Goal: Transaction & Acquisition: Purchase product/service

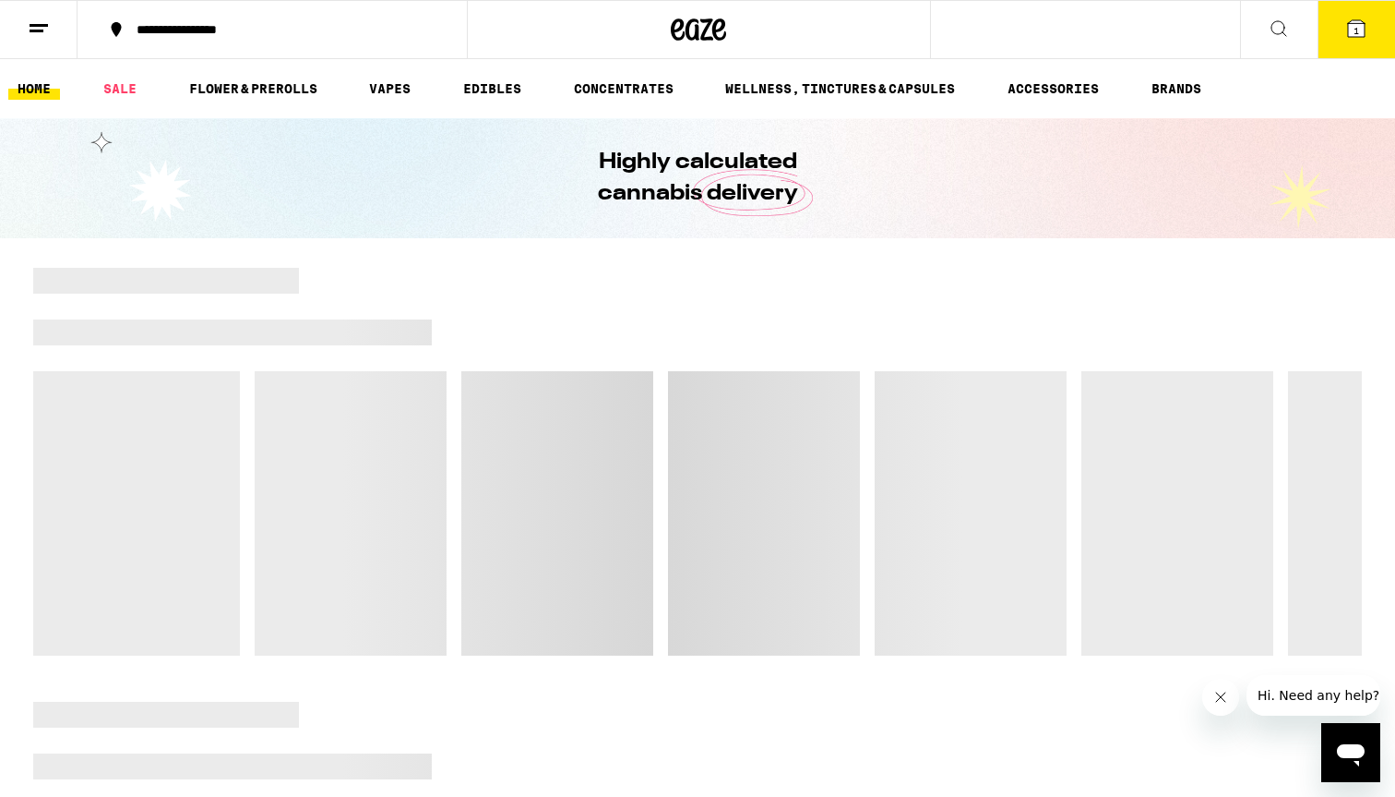
click at [1282, 27] on icon at bounding box center [1279, 29] width 22 height 22
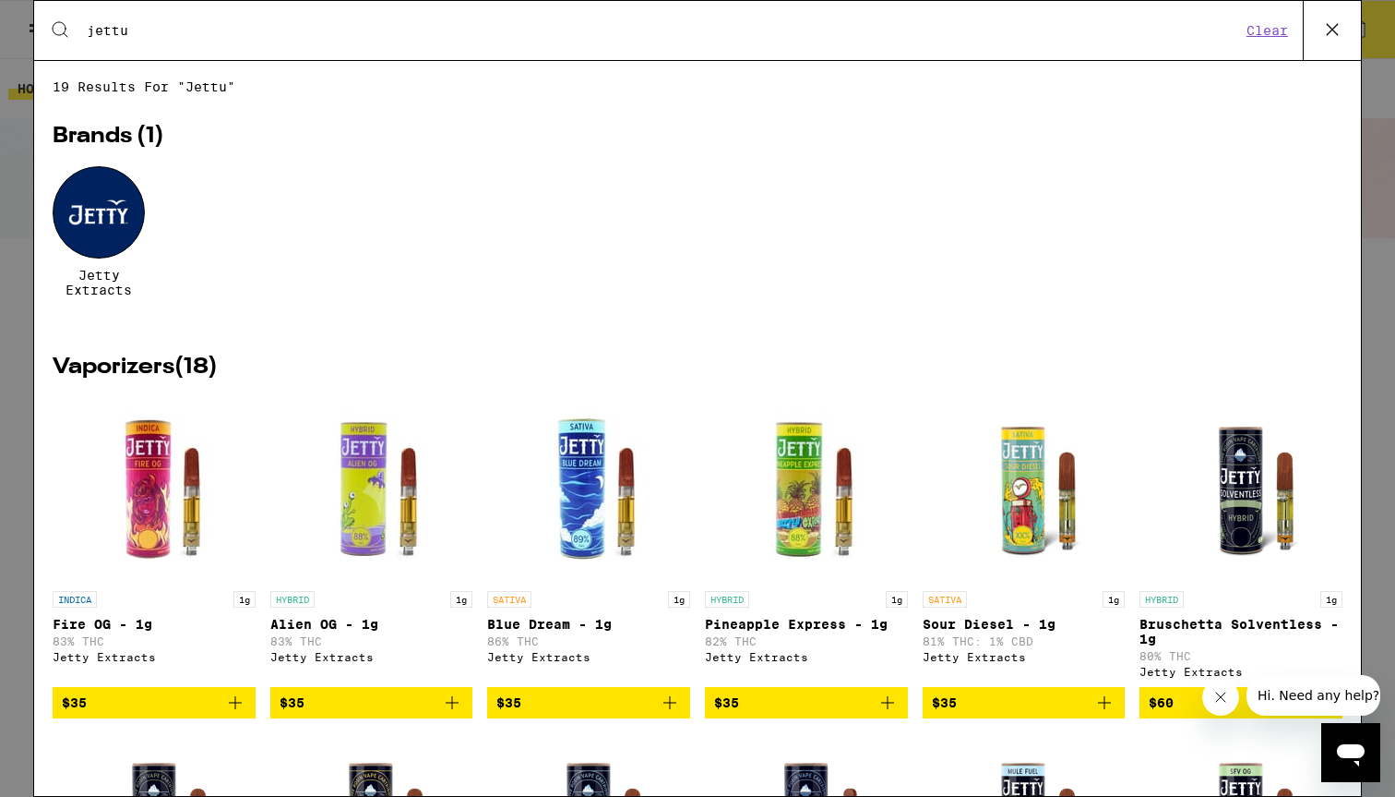
type input "jettu"
click at [66, 211] on div at bounding box center [99, 212] width 92 height 92
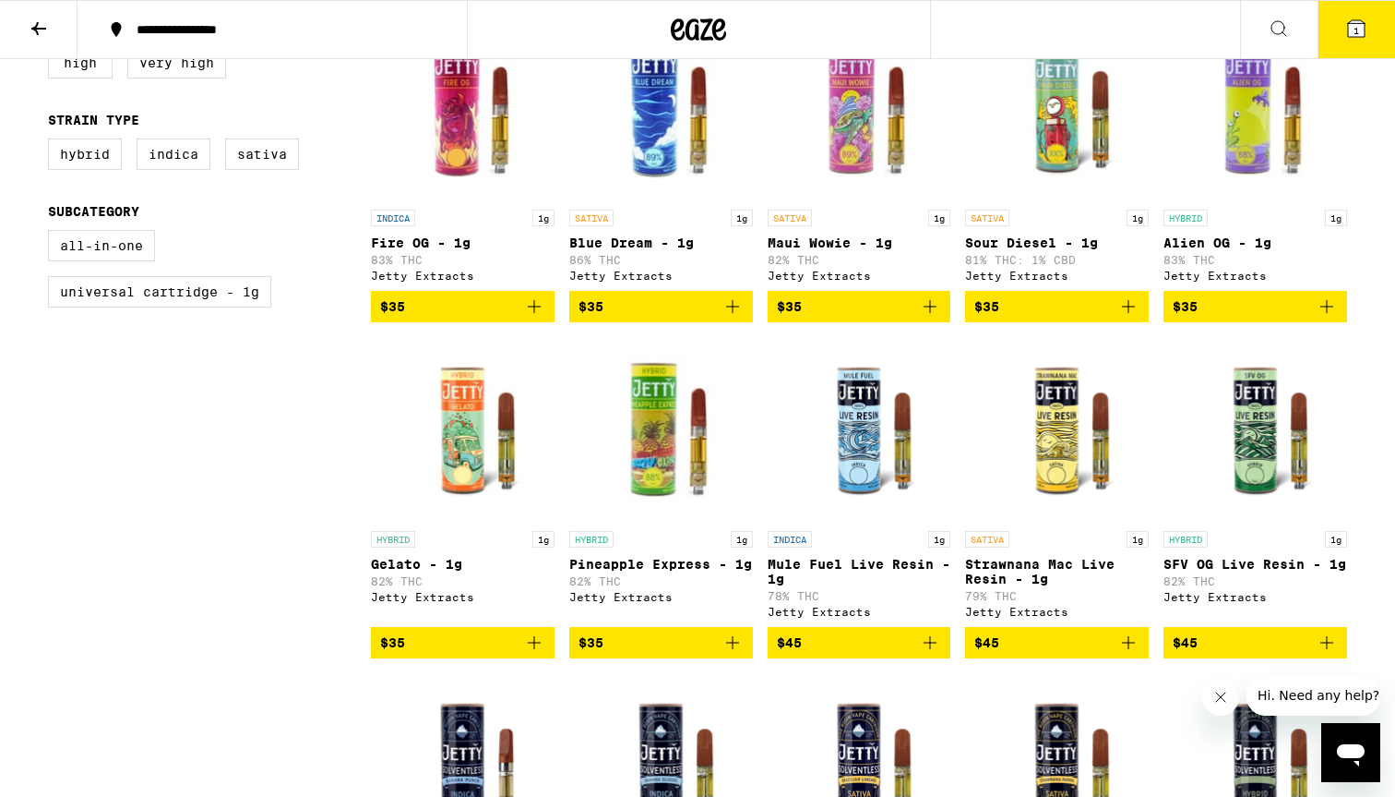
scroll to position [598, 0]
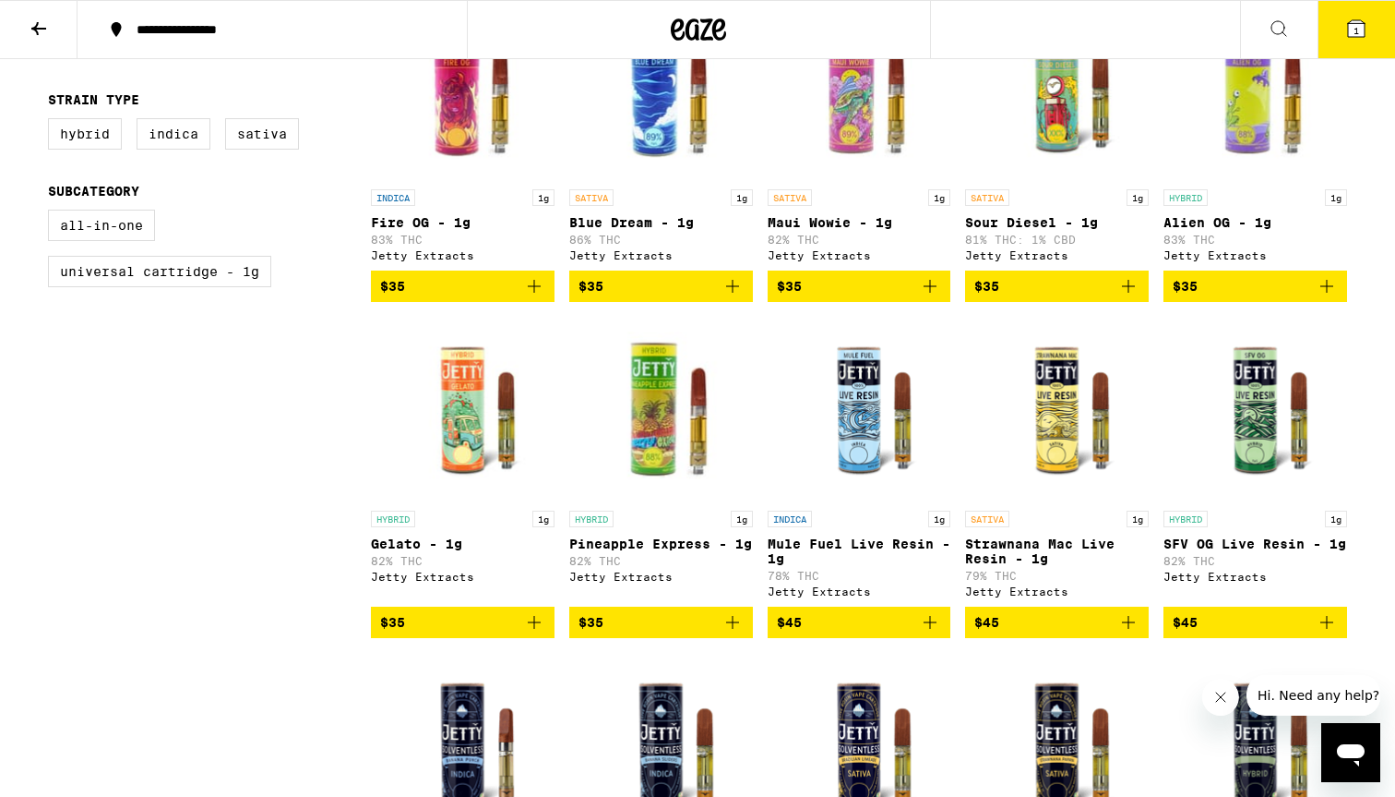
click at [730, 296] on icon "Add to bag" at bounding box center [733, 286] width 22 height 22
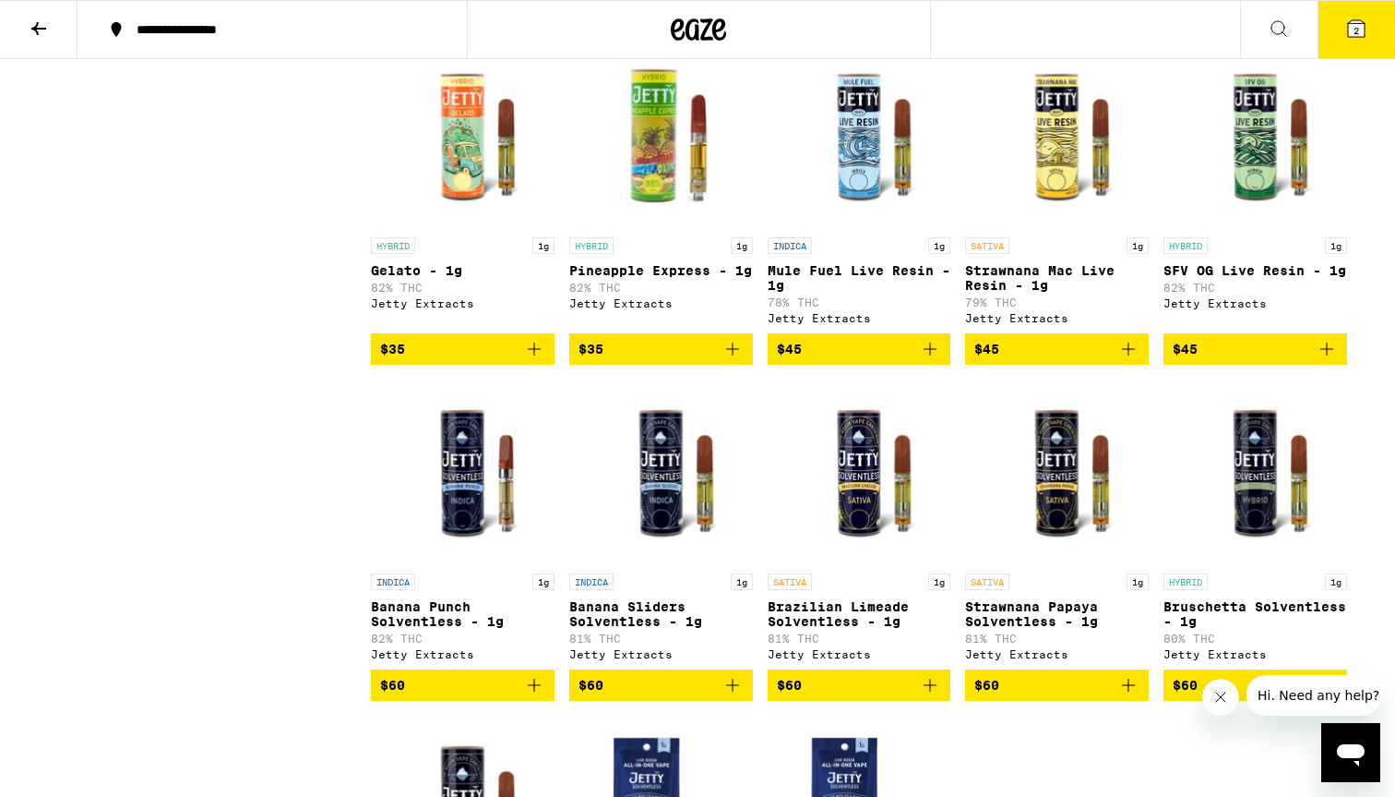
scroll to position [893, 0]
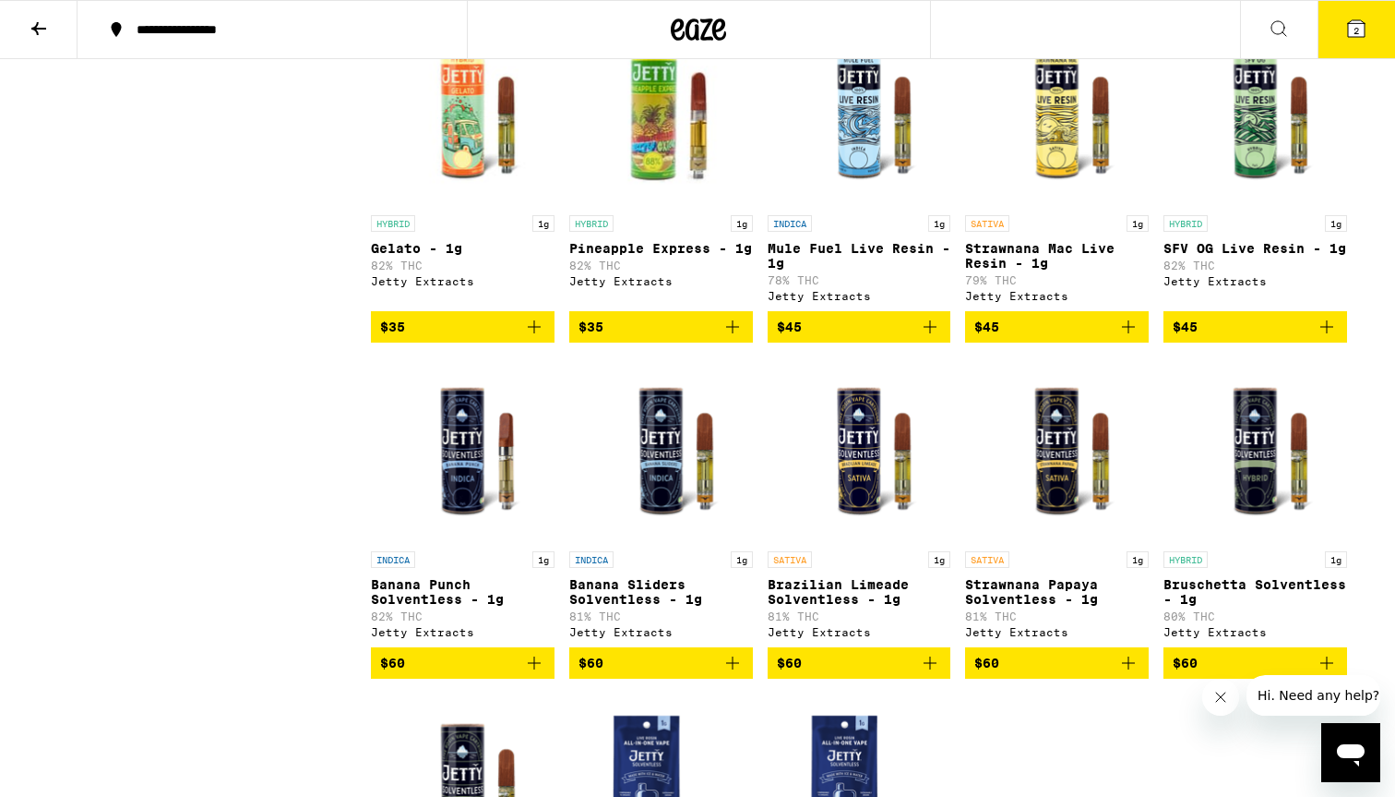
click at [659, 507] on img "Open page for Banana Sliders Solventless - 1g from Jetty Extracts" at bounding box center [661, 449] width 184 height 185
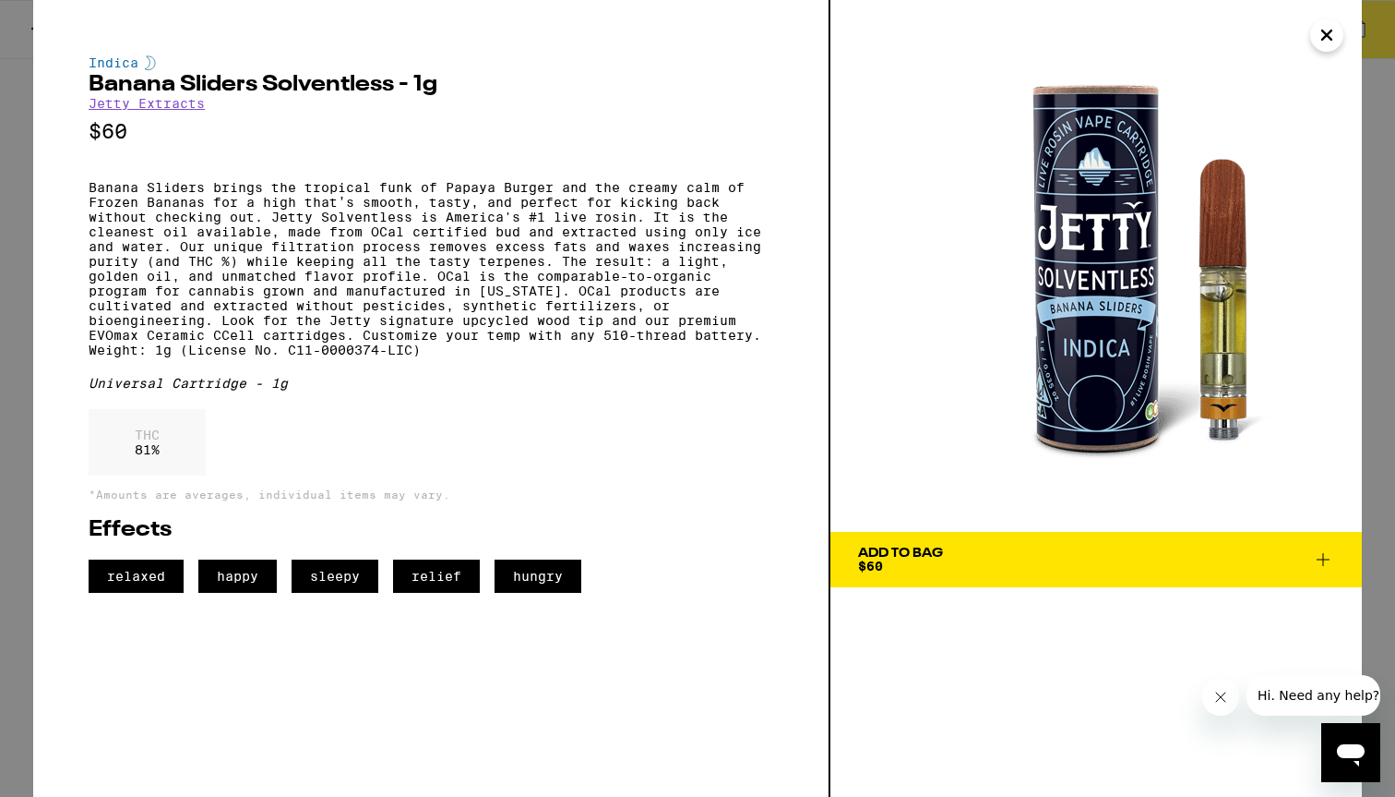
click at [862, 569] on span "$60" at bounding box center [870, 565] width 25 height 15
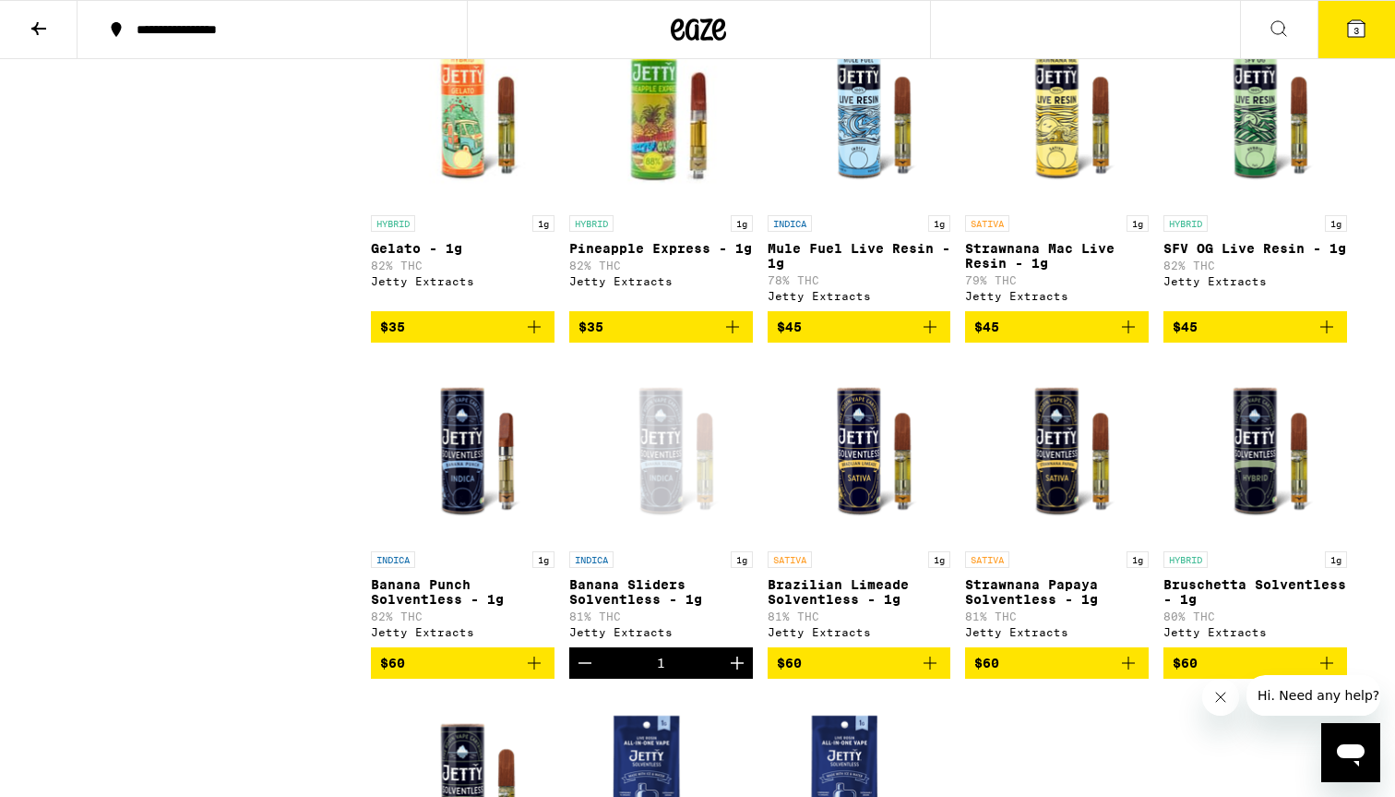
click at [453, 512] on img "Open page for Banana Punch Solventless - 1g from Jetty Extracts" at bounding box center [463, 449] width 184 height 185
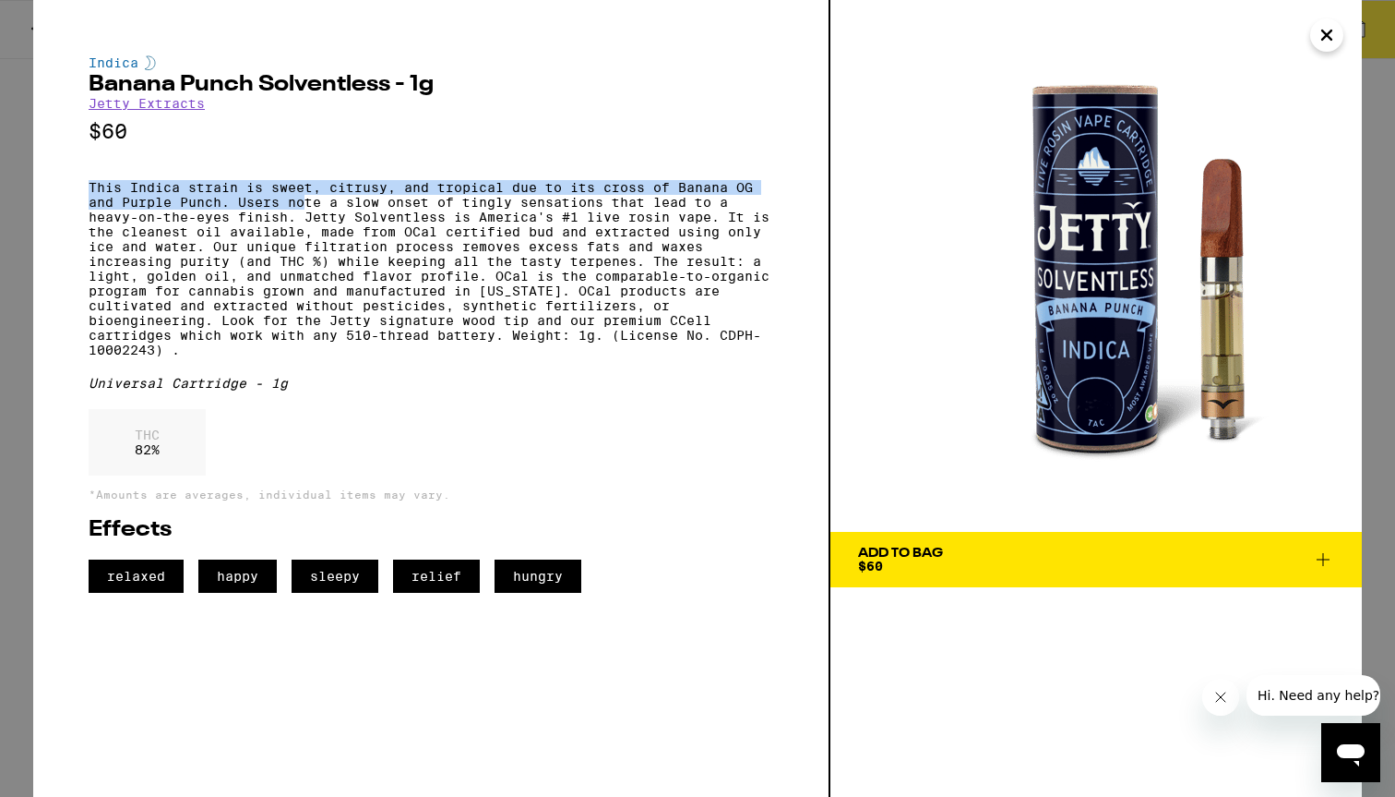
drag, startPoint x: 306, startPoint y: 182, endPoint x: 303, endPoint y: 213, distance: 31.6
click at [303, 213] on div "Indica Banana Punch Solventless - 1g Jetty Extracts $60 This Indica strain is s…" at bounding box center [431, 323] width 685 height 537
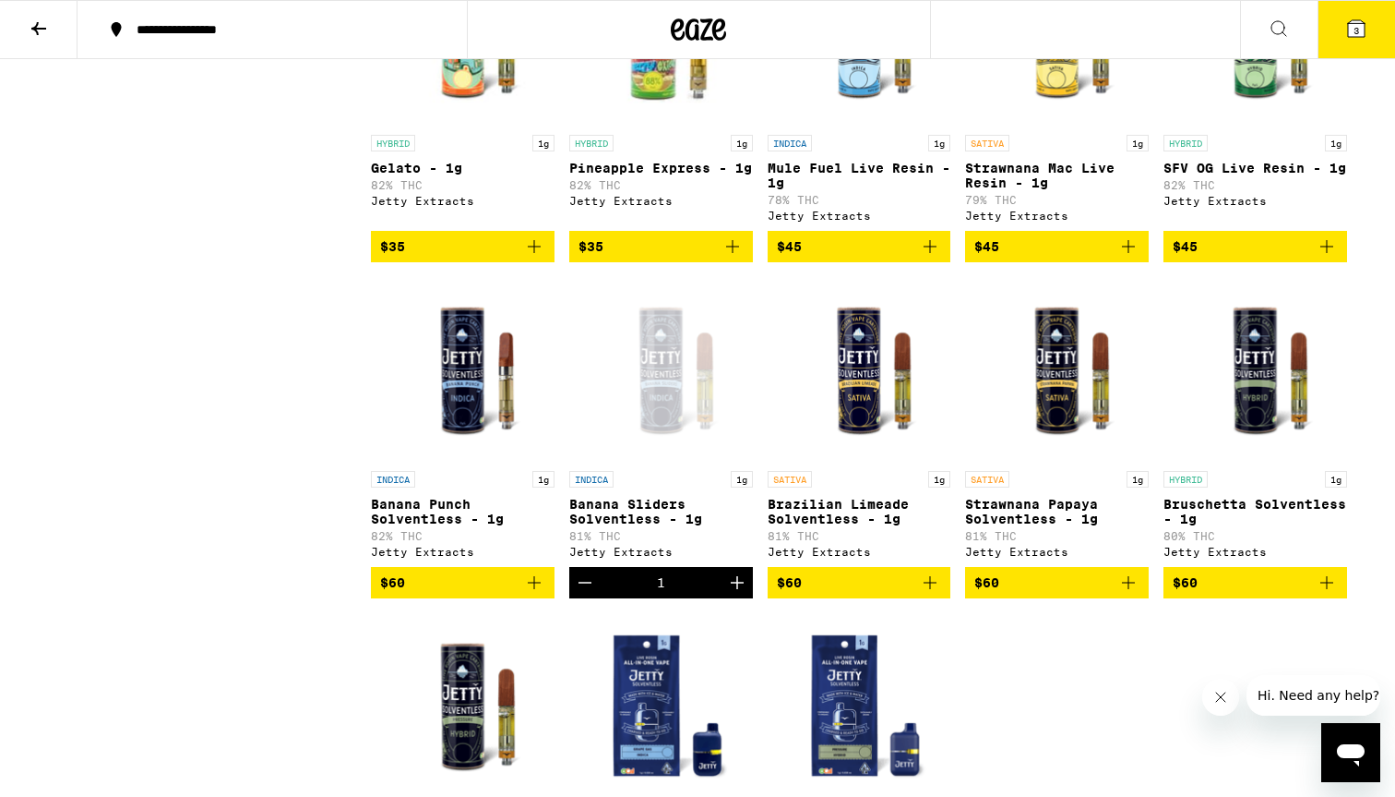
scroll to position [994, 0]
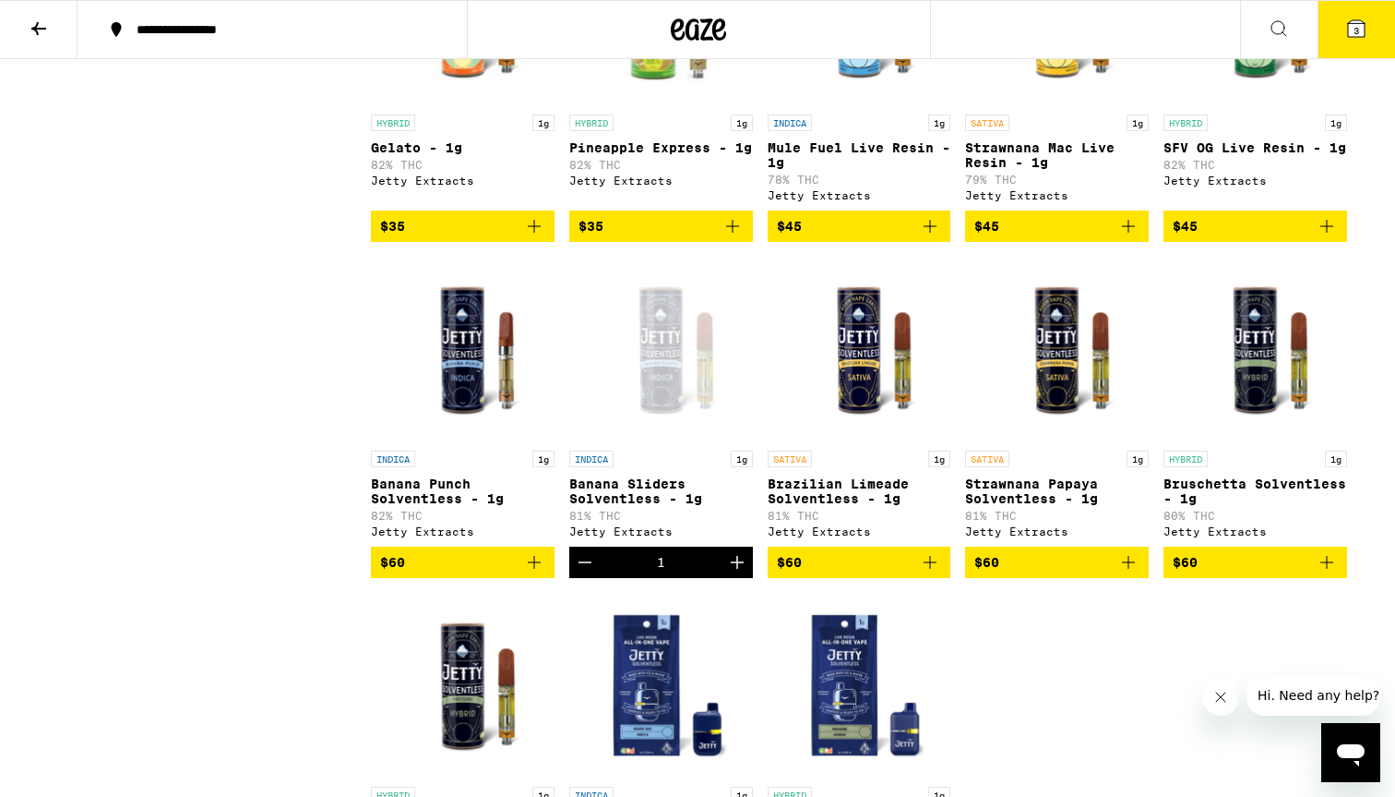
click at [1107, 361] on img "Open page for Strawnana Papaya Solventless - 1g from Jetty Extracts" at bounding box center [1057, 349] width 184 height 185
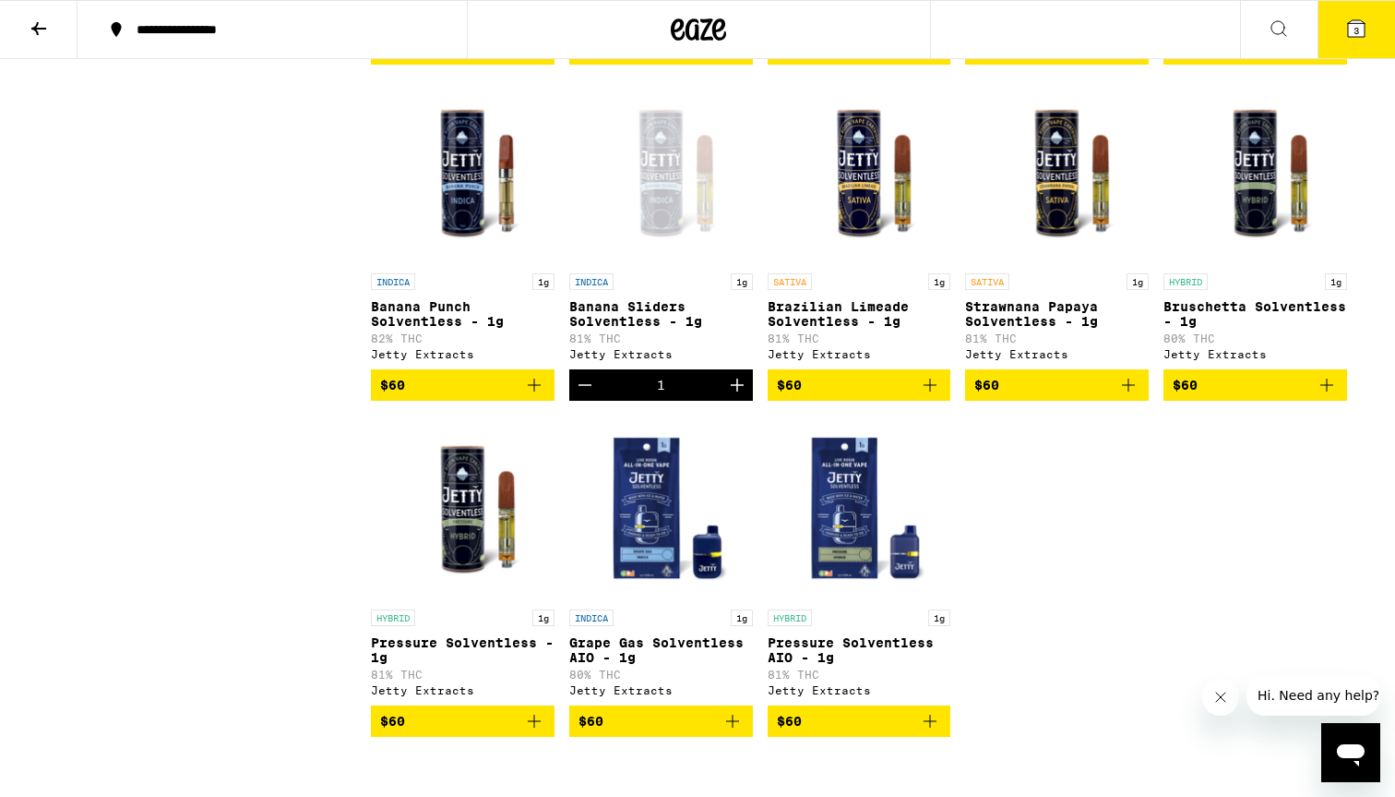
scroll to position [1248, 0]
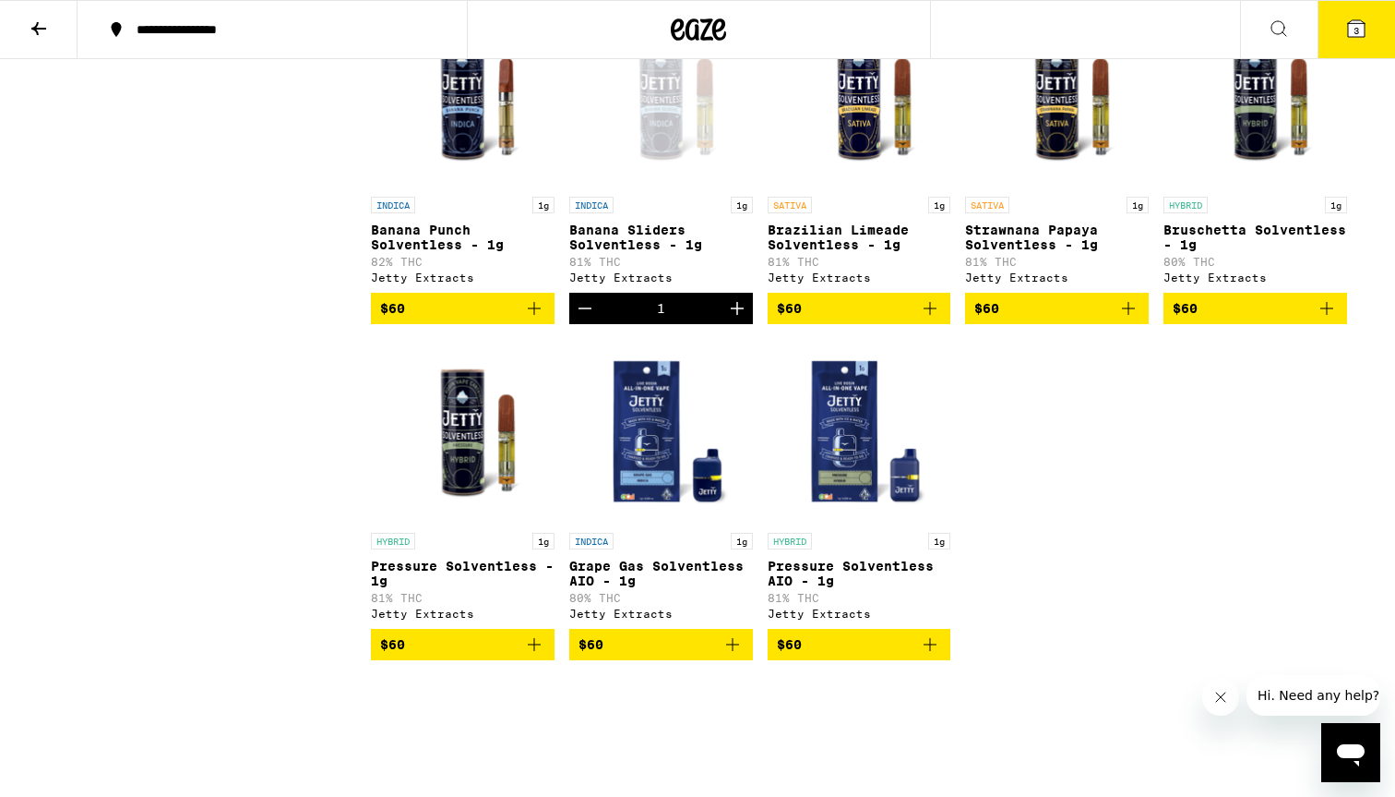
click at [661, 479] on img "Open page for Grape Gas Solventless AIO - 1g from Jetty Extracts" at bounding box center [661, 431] width 184 height 185
click at [854, 521] on img "Open page for Pressure Solventless AIO - 1g from Jetty Extracts" at bounding box center [860, 431] width 184 height 185
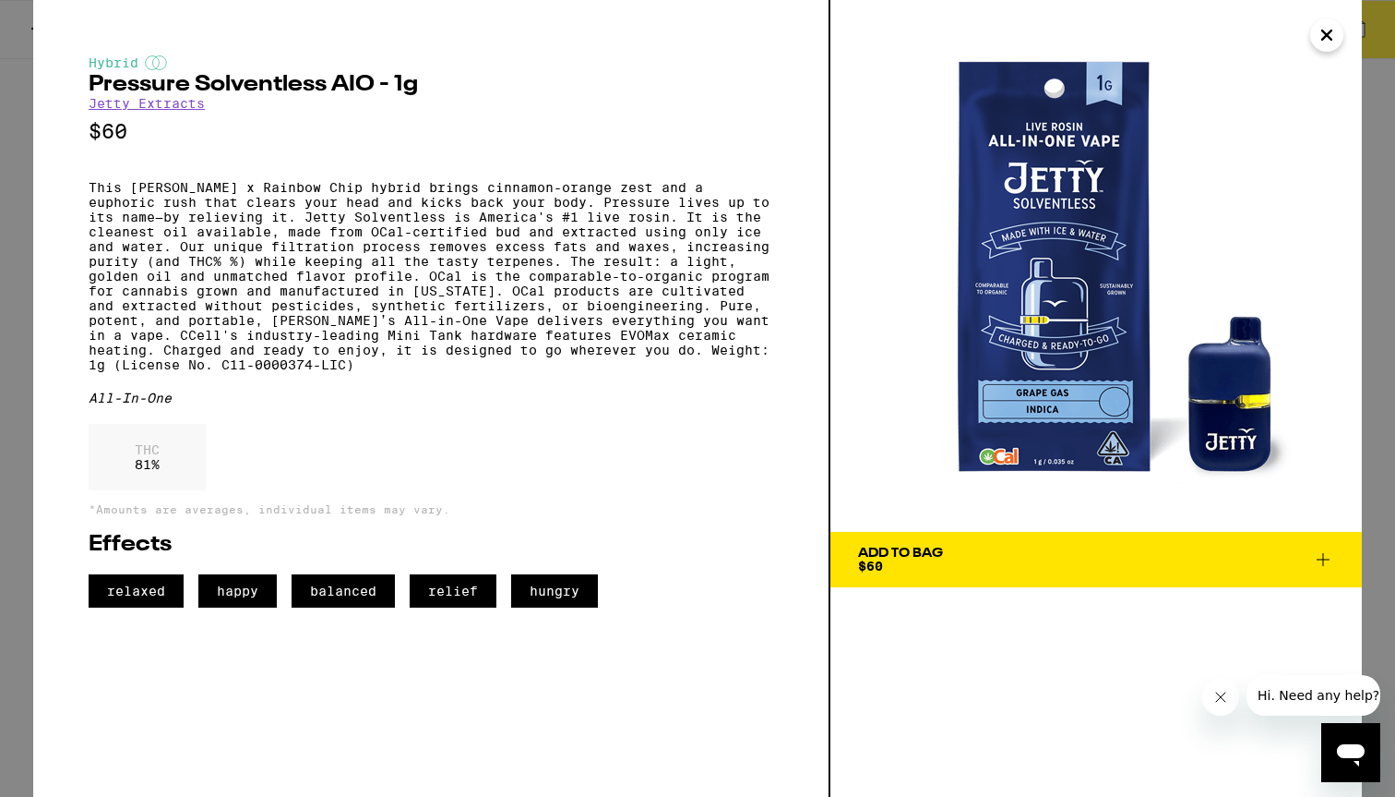
click at [1015, 546] on span "Add To Bag $60" at bounding box center [1096, 559] width 476 height 26
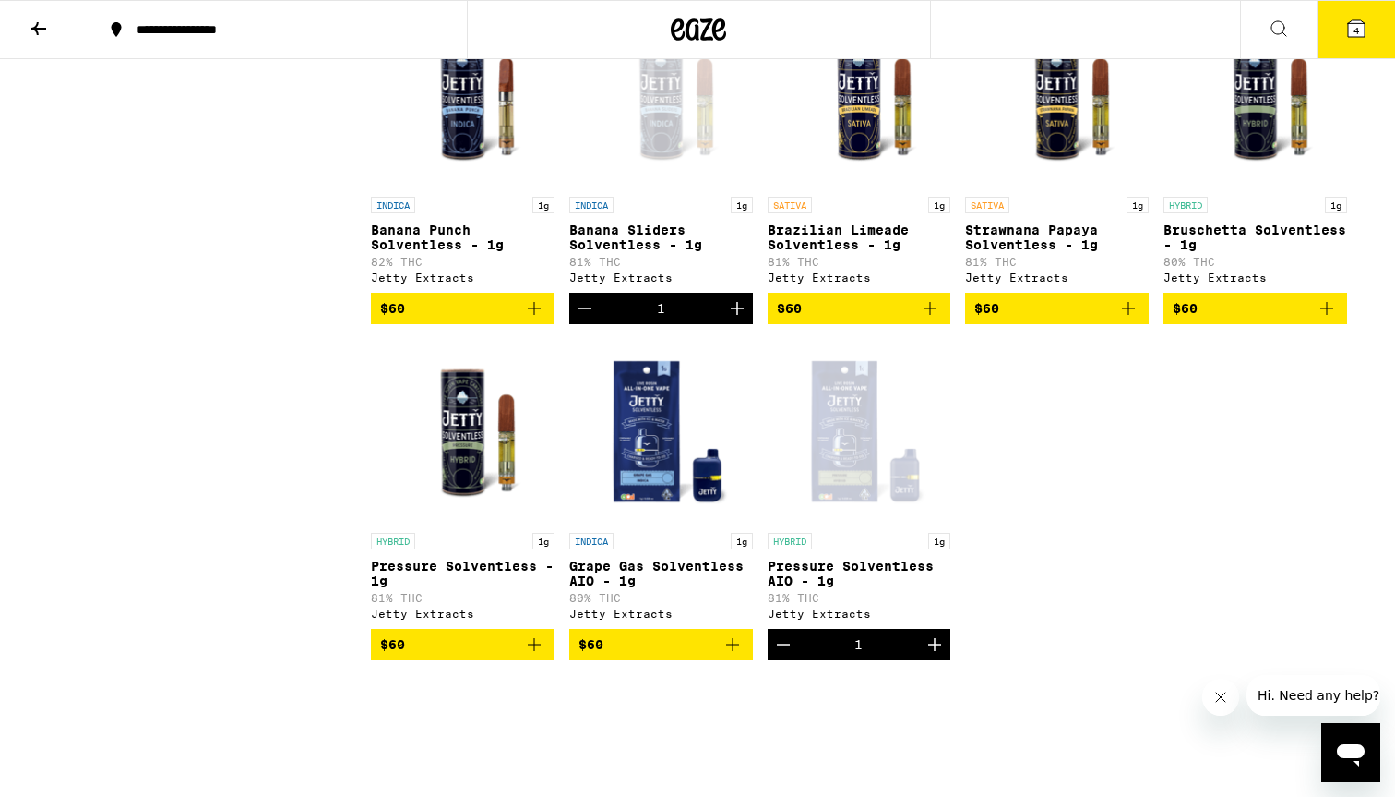
click at [486, 475] on img "Open page for Pressure Solventless - 1g from Jetty Extracts" at bounding box center [463, 431] width 184 height 185
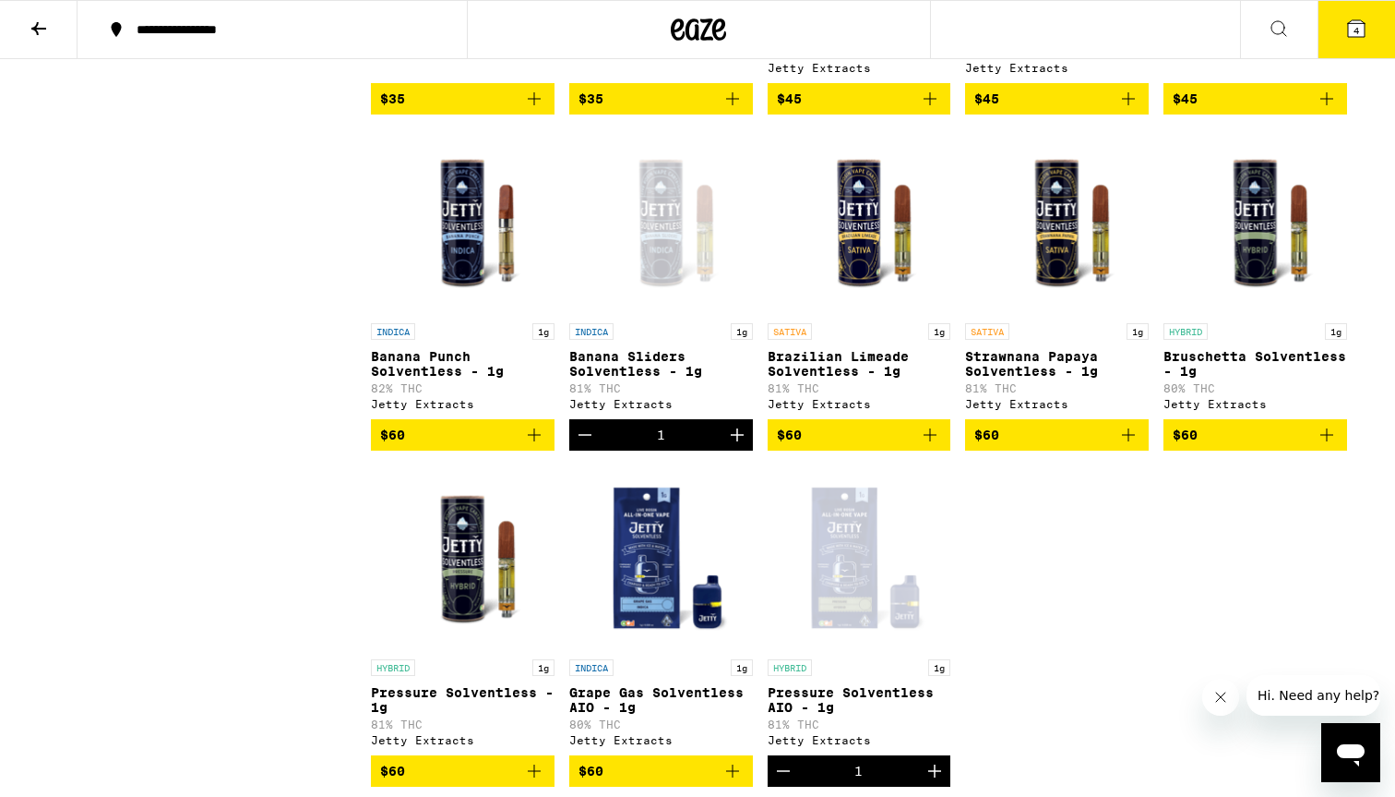
scroll to position [1115, 0]
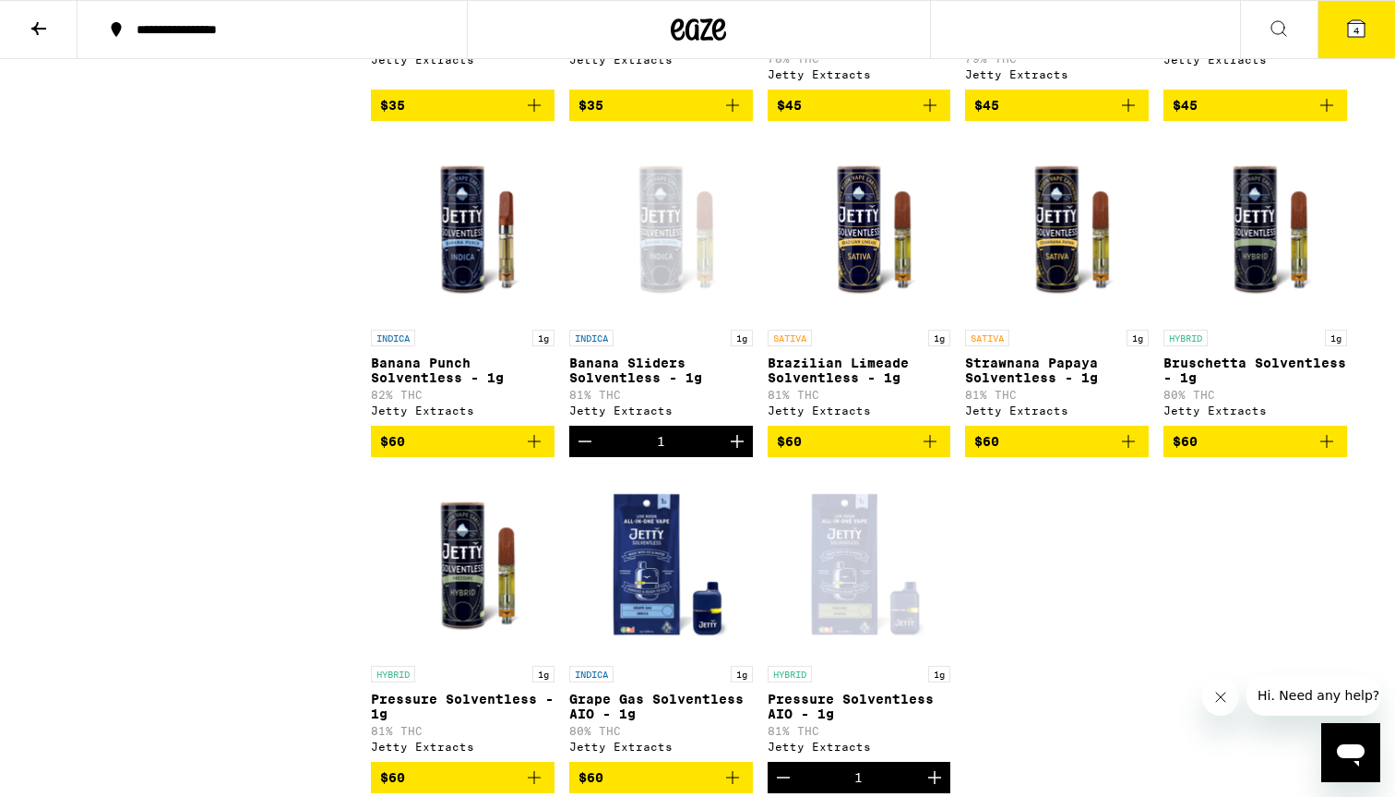
click at [1228, 336] on link "HYBRID 1g Bruschetta Solventless - 1g 80% THC Jetty Extracts" at bounding box center [1256, 281] width 184 height 290
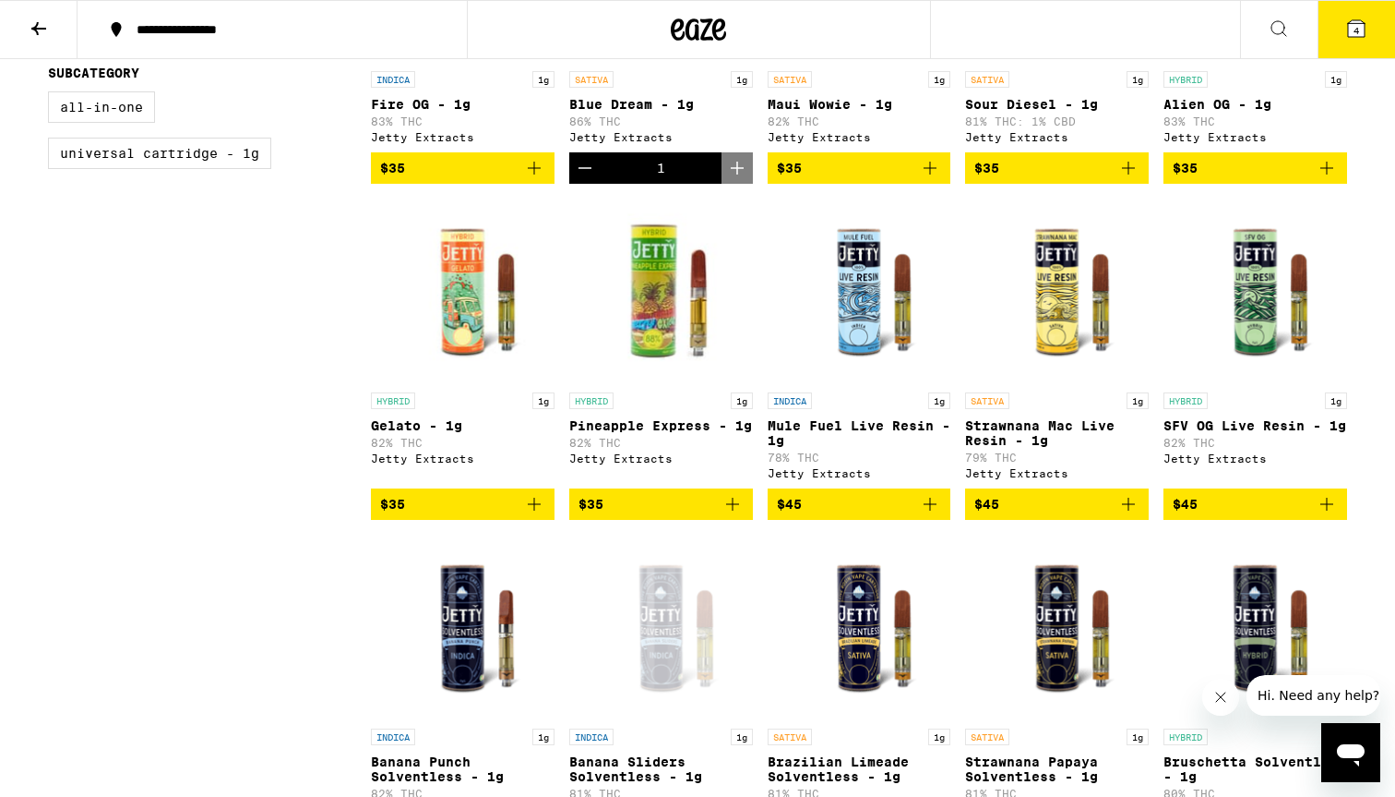
scroll to position [698, 0]
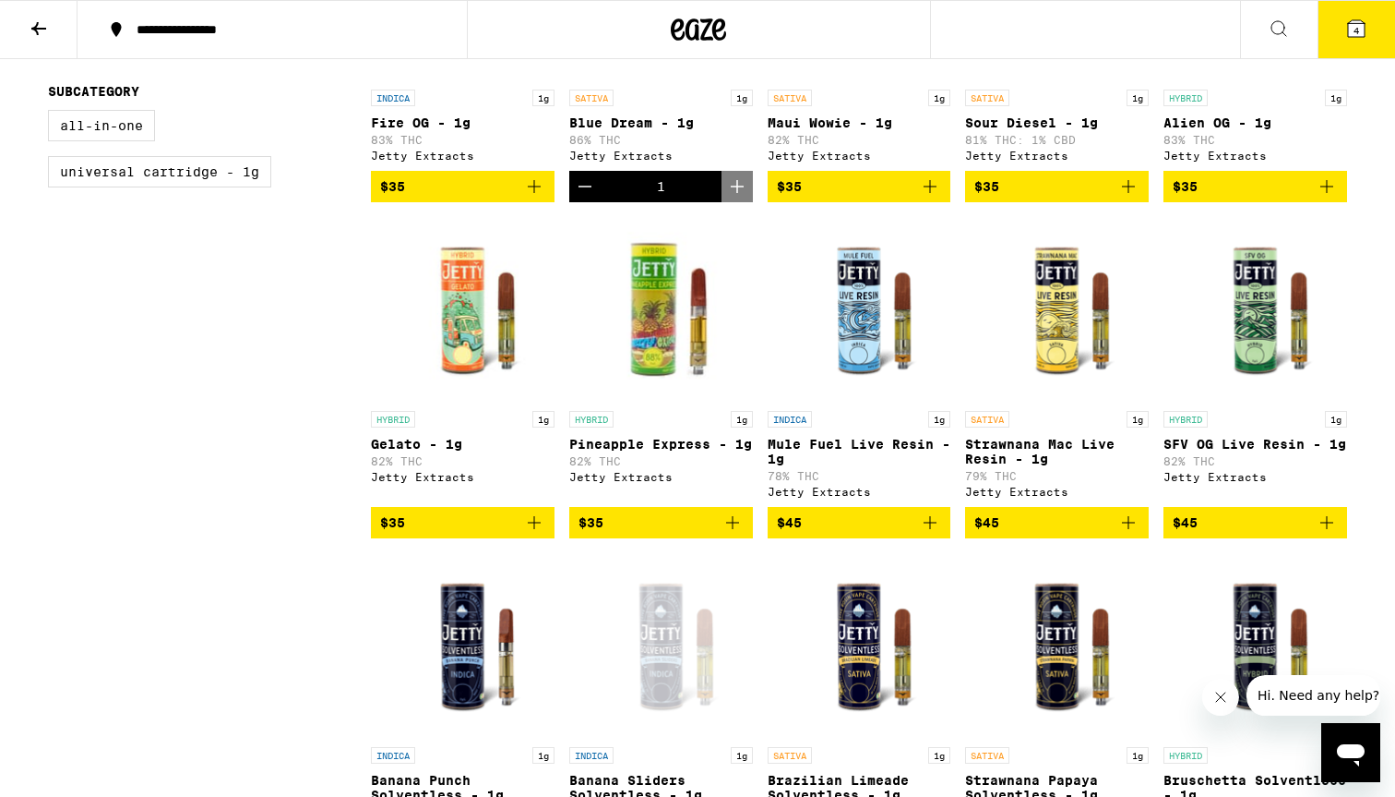
click at [1258, 308] on img "Open page for SFV OG Live Resin - 1g from Jetty Extracts" at bounding box center [1256, 309] width 184 height 185
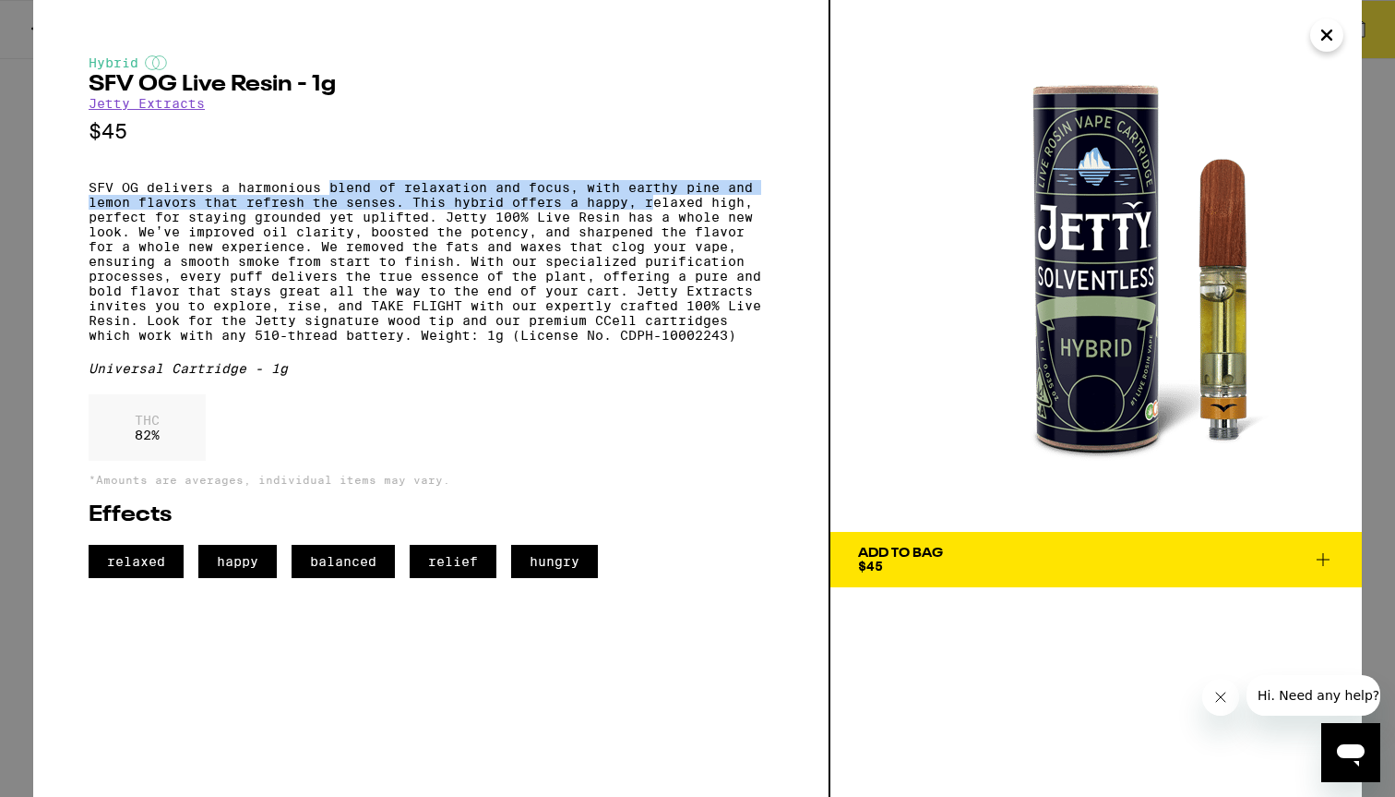
drag, startPoint x: 329, startPoint y: 195, endPoint x: 656, endPoint y: 217, distance: 327.5
click at [656, 217] on p "SFV OG delivers a harmonious blend of relaxation and focus, with earthy pine an…" at bounding box center [431, 261] width 685 height 162
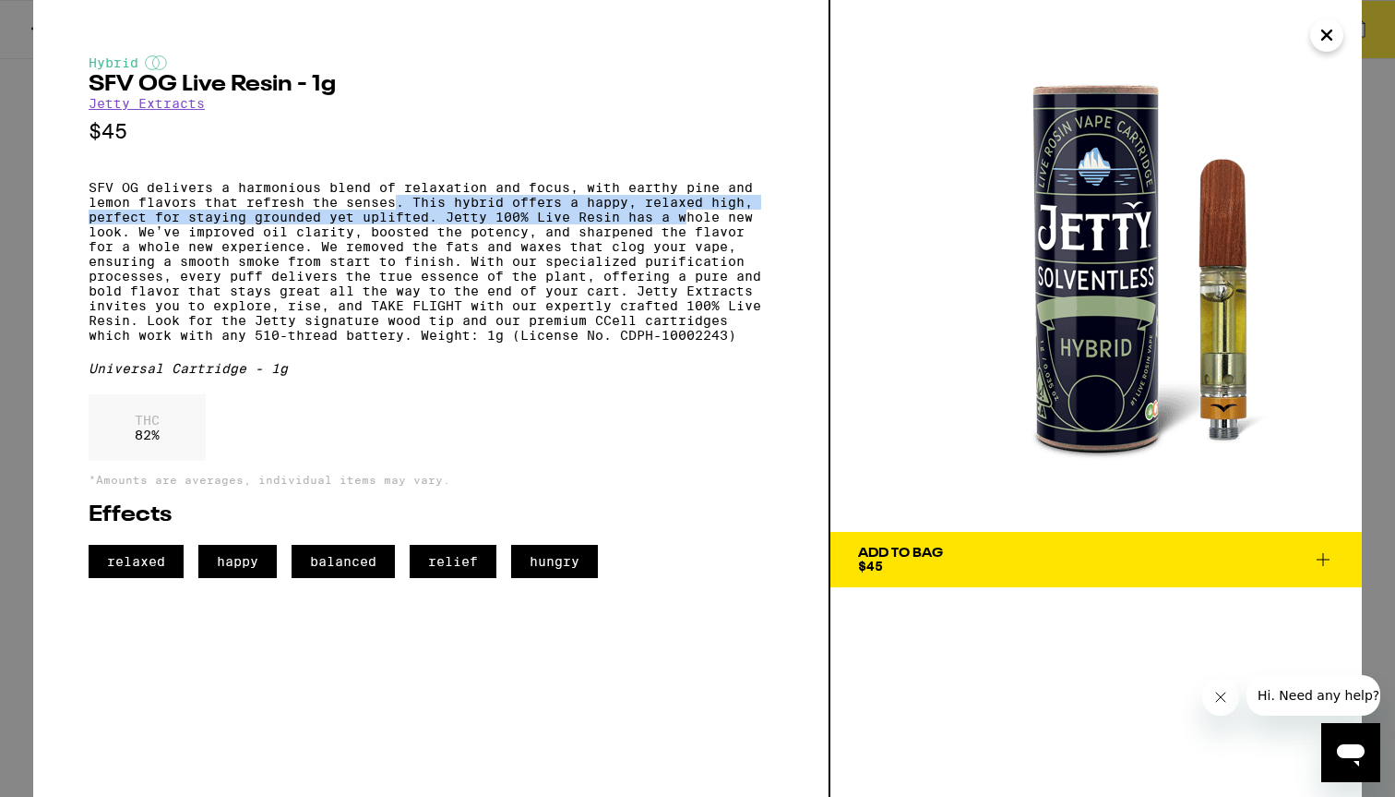
drag, startPoint x: 397, startPoint y: 219, endPoint x: 688, endPoint y: 223, distance: 290.8
click at [689, 223] on p "SFV OG delivers a harmonious blend of relaxation and focus, with earthy pine an…" at bounding box center [431, 261] width 685 height 162
click at [1007, 554] on span "Add To Bag $45" at bounding box center [1096, 559] width 476 height 26
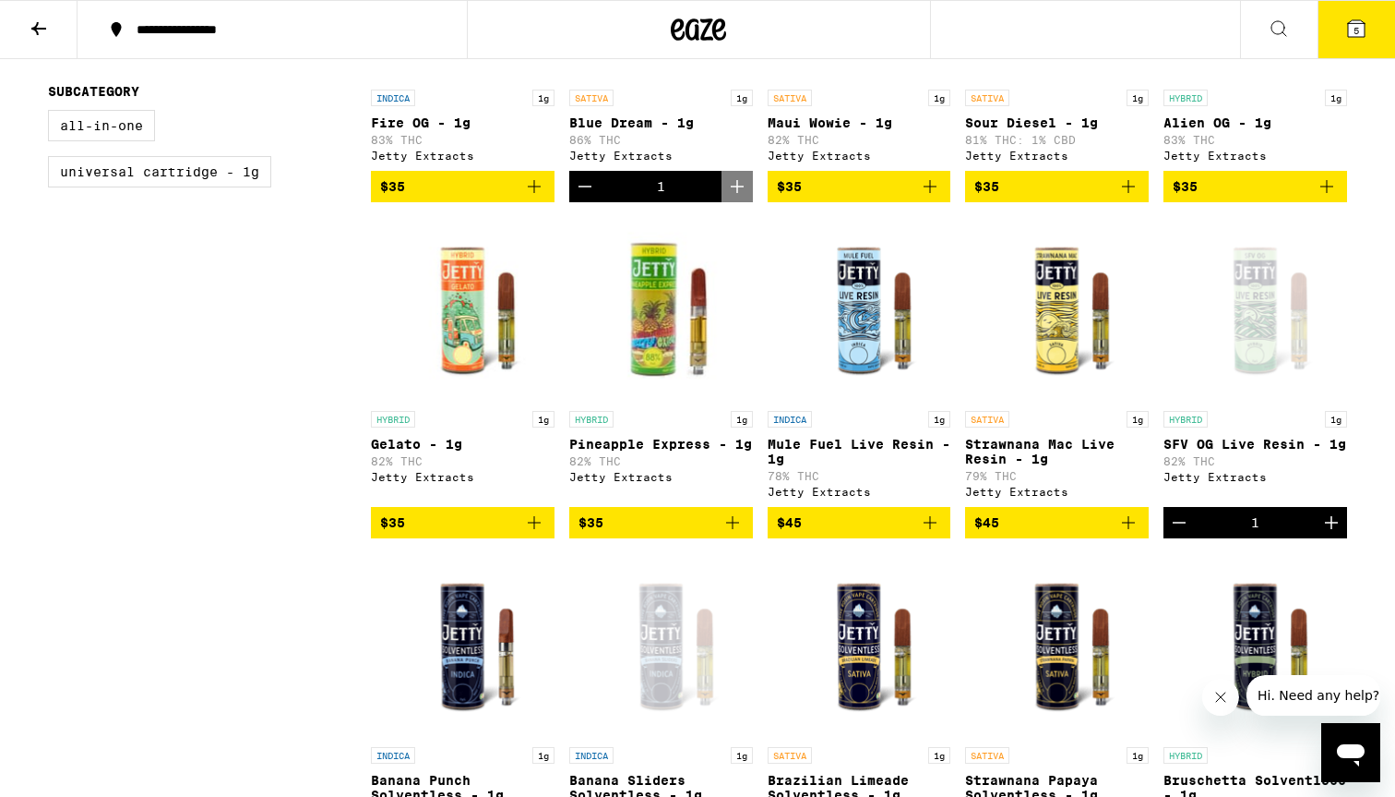
click at [1228, 309] on div "Open page for SFV OG Live Resin - 1g from Jetty Extracts" at bounding box center [1256, 309] width 184 height 185
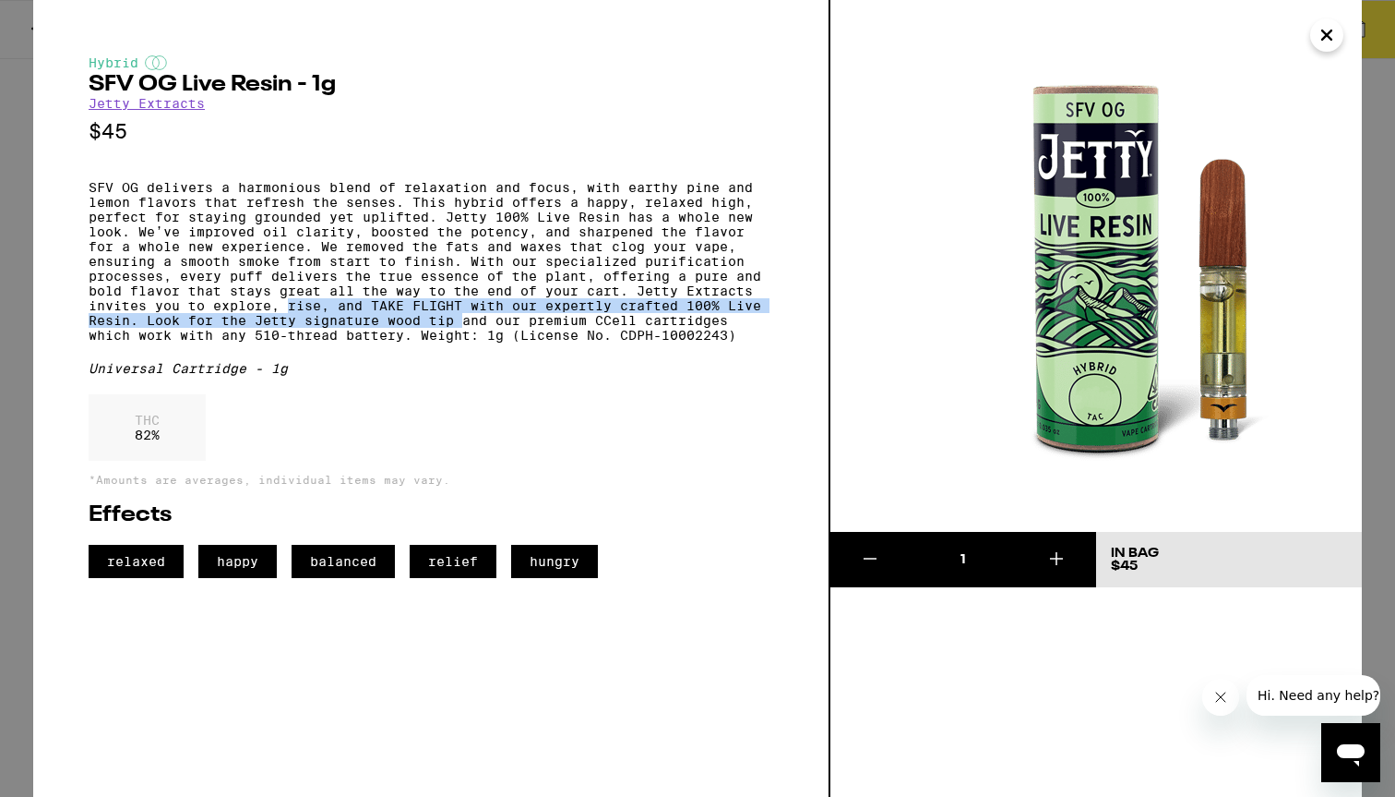
drag, startPoint x: 293, startPoint y: 338, endPoint x: 467, endPoint y: 354, distance: 175.2
click at [467, 342] on p "SFV OG delivers a harmonious blend of relaxation and focus, with earthy pine an…" at bounding box center [431, 261] width 685 height 162
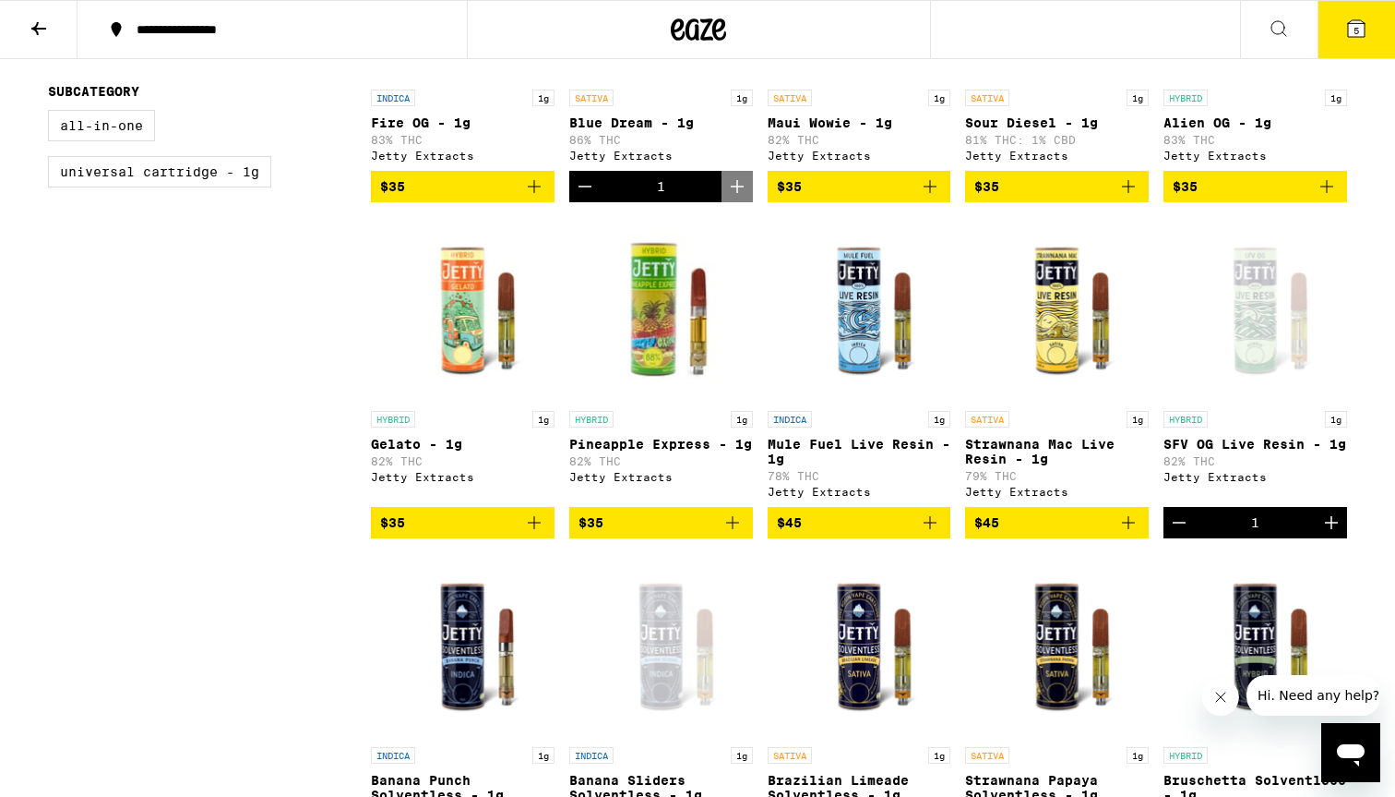
click at [1179, 533] on icon "Decrement" at bounding box center [1179, 522] width 22 height 22
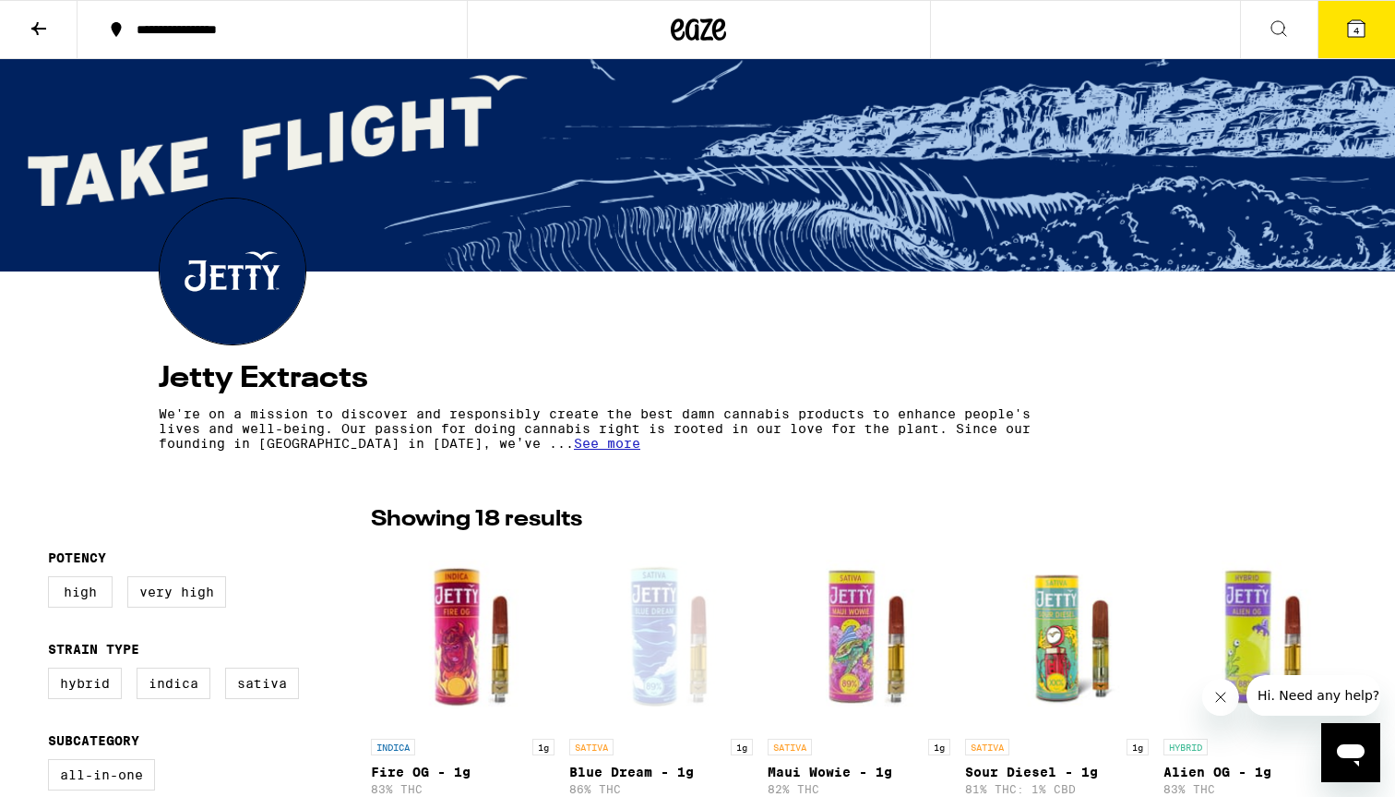
scroll to position [43, 0]
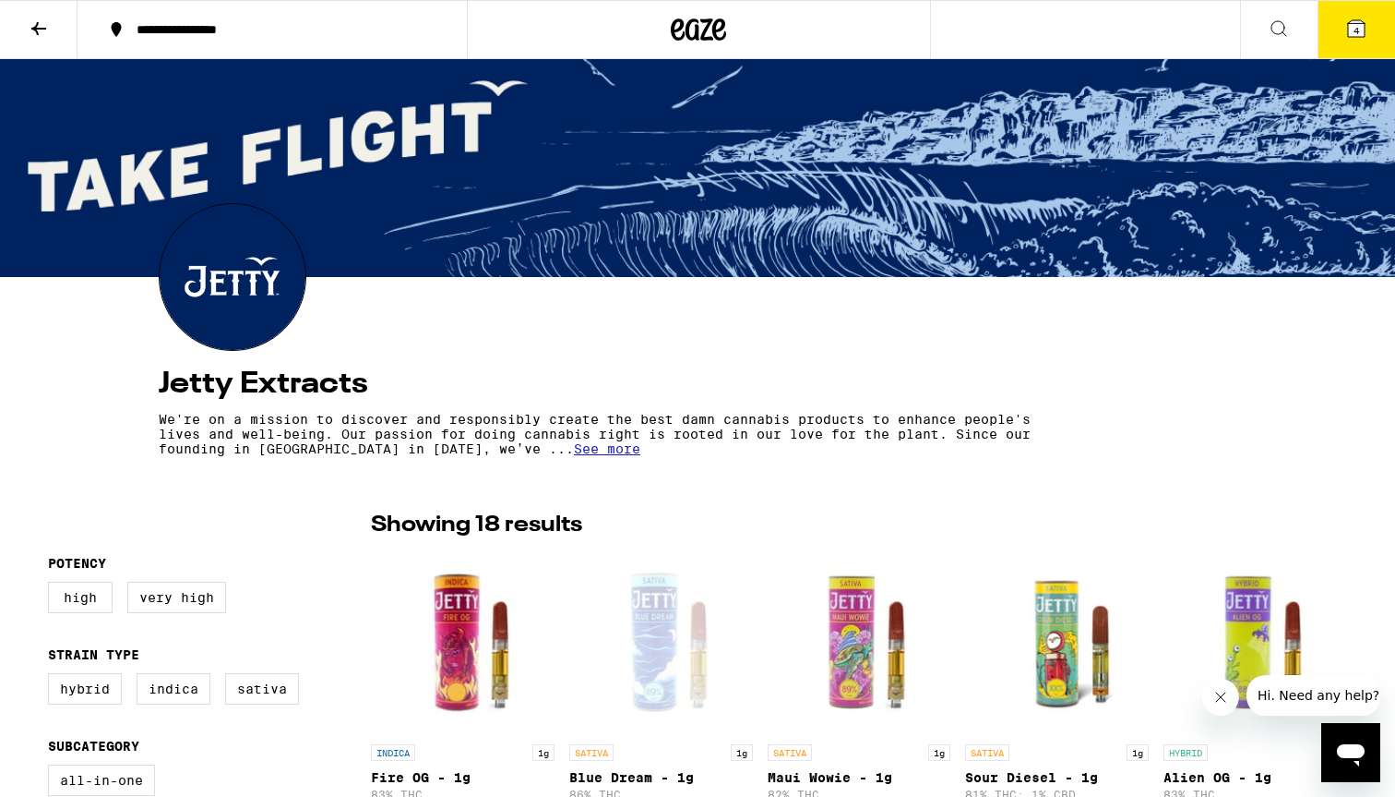
click at [42, 30] on icon at bounding box center [39, 29] width 22 height 22
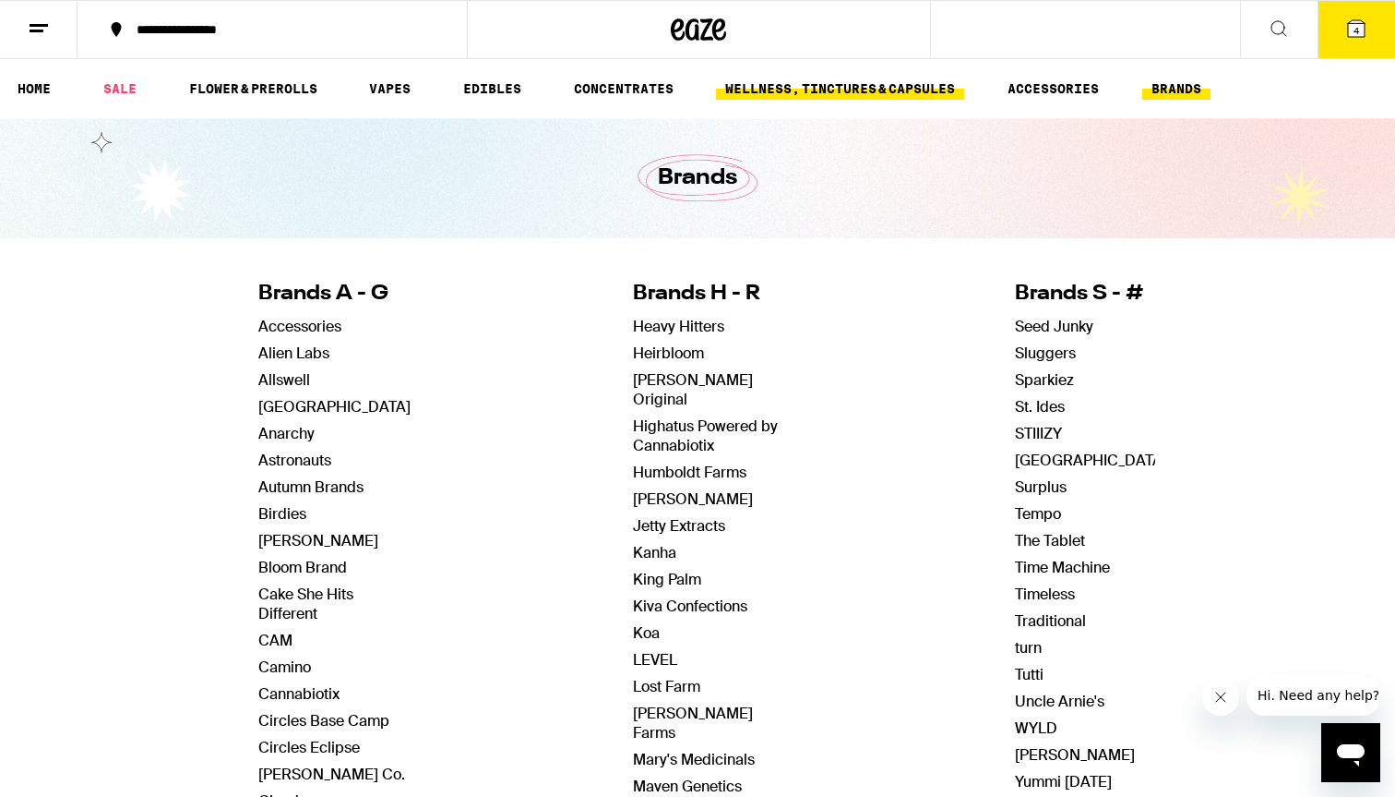
click at [795, 89] on link "WELLNESS, TINCTURES & CAPSULES" at bounding box center [840, 89] width 248 height 22
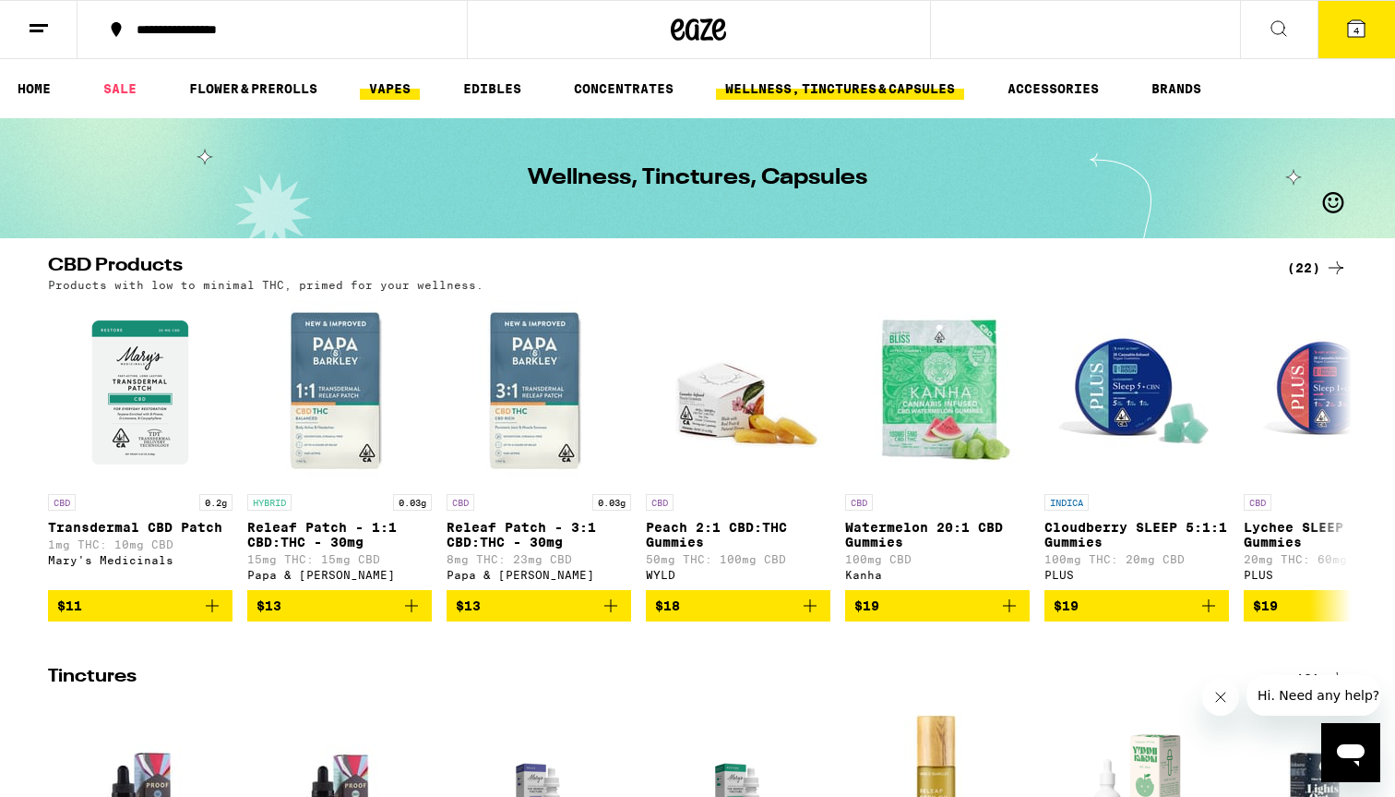
click at [365, 90] on link "VAPES" at bounding box center [390, 89] width 60 height 22
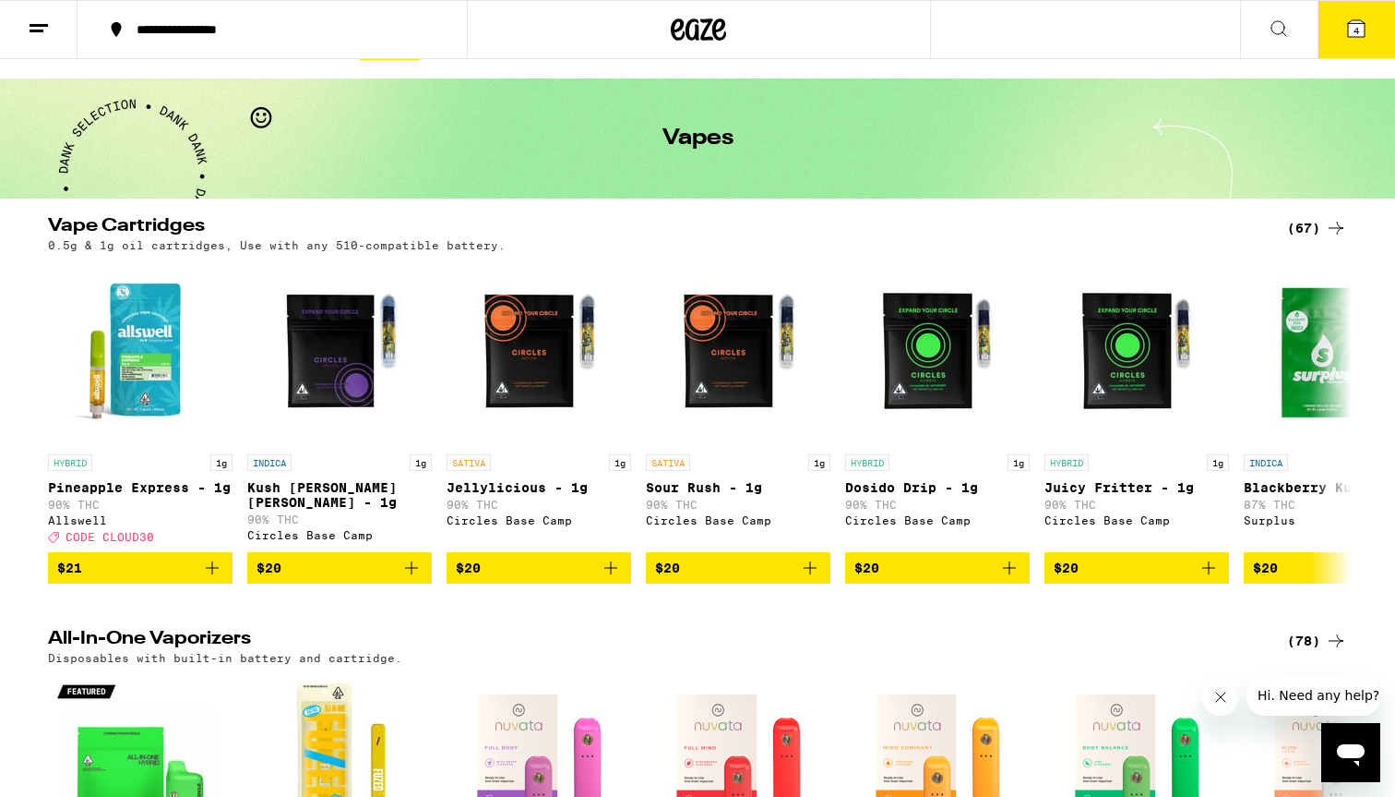
scroll to position [45, 0]
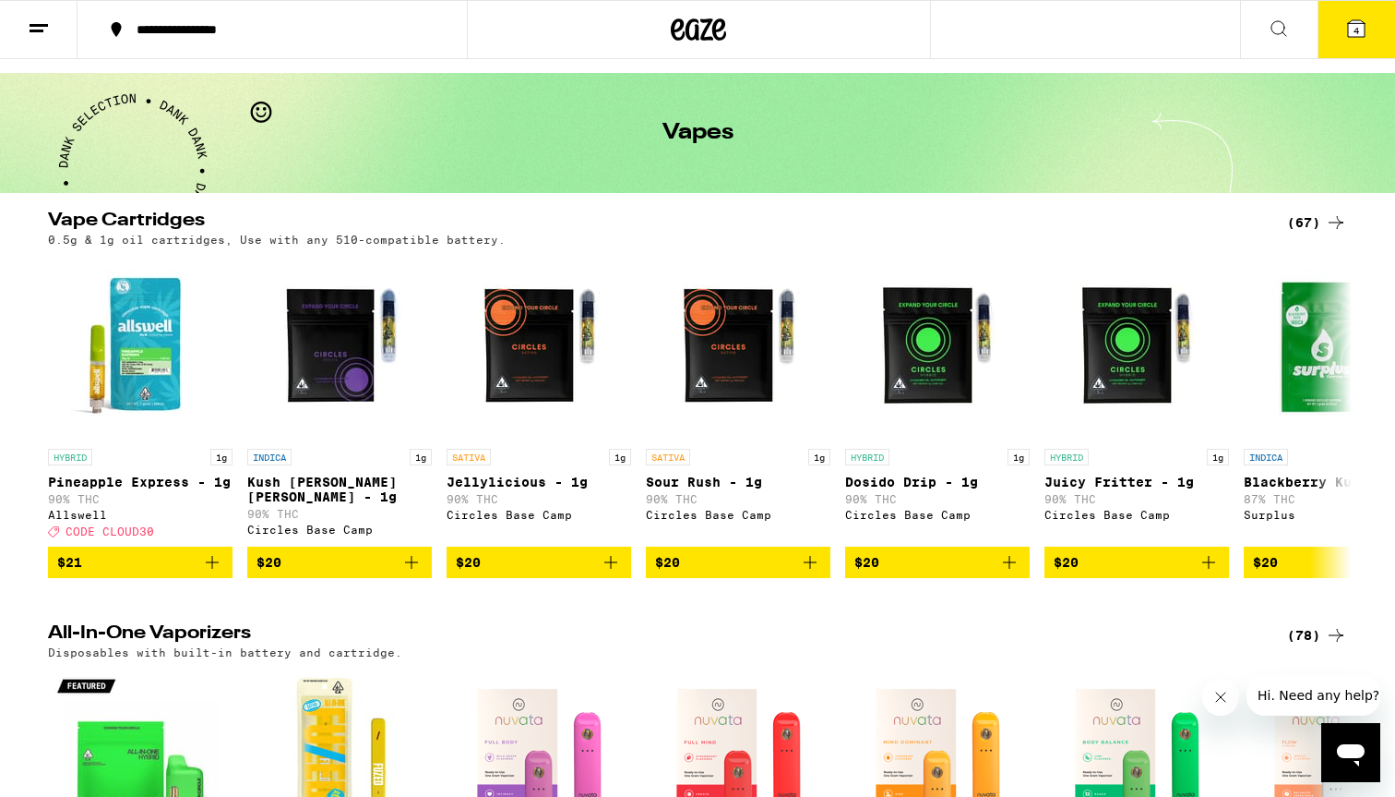
click at [1325, 225] on icon at bounding box center [1336, 222] width 22 height 22
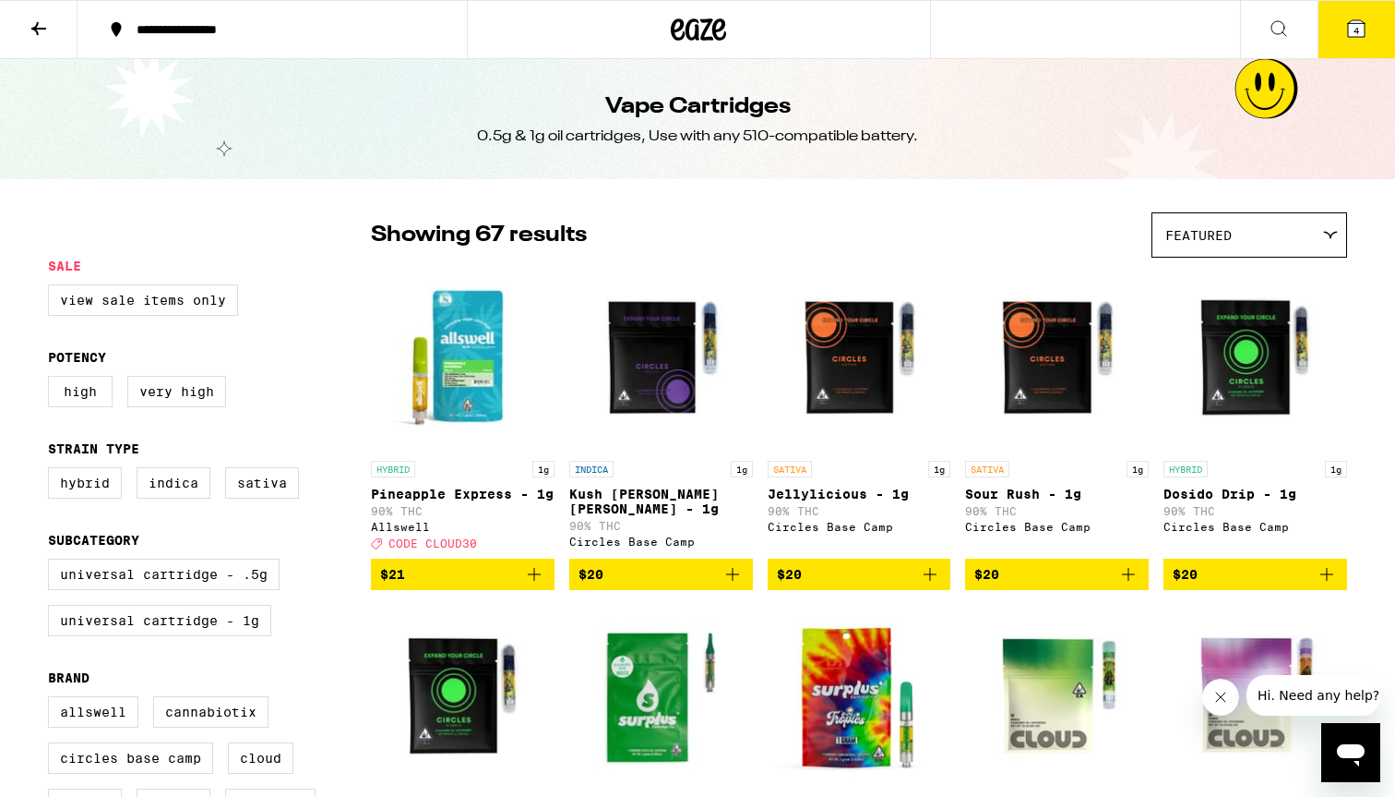
click at [1251, 238] on div "Featured" at bounding box center [1250, 234] width 194 height 43
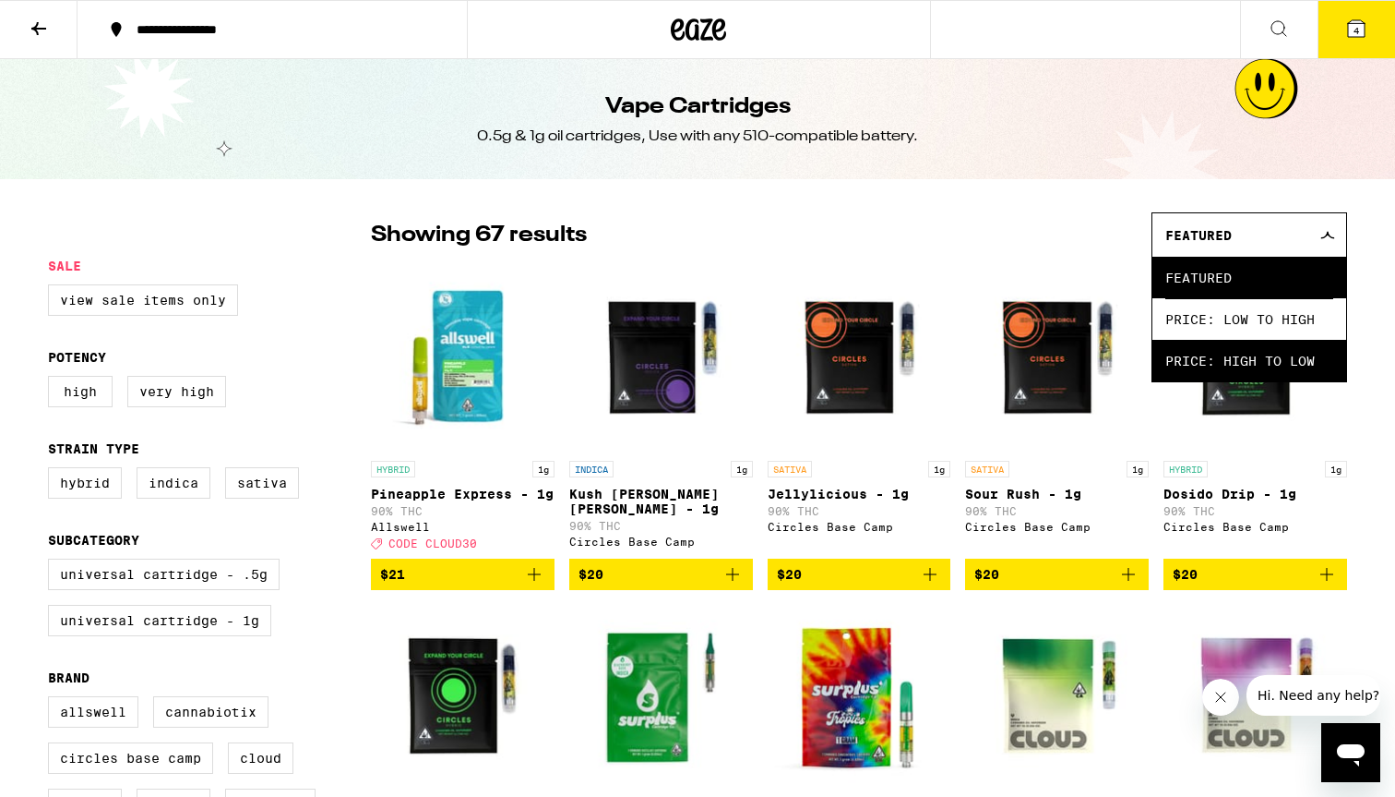
click at [1216, 362] on span "Price: High to Low" at bounding box center [1250, 361] width 168 height 42
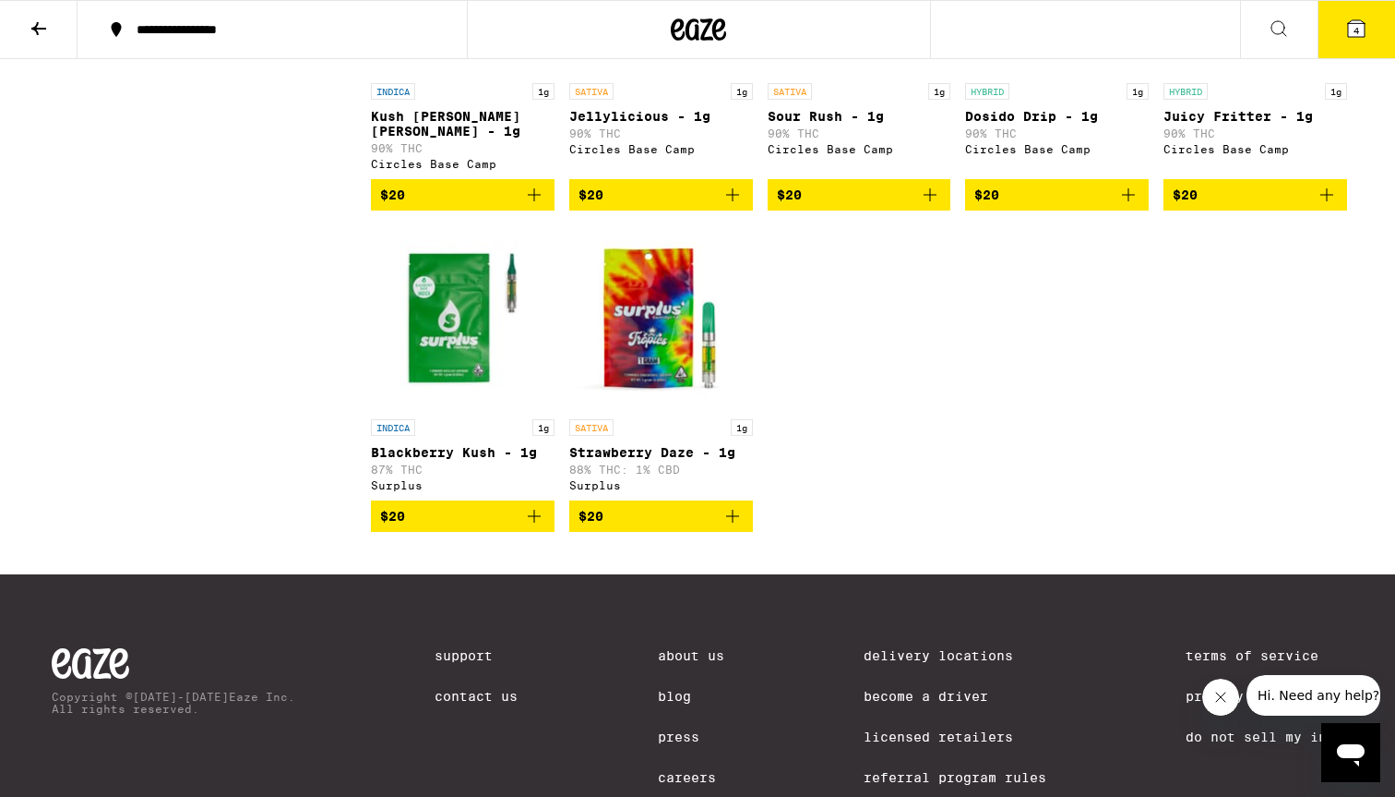
scroll to position [4598, 0]
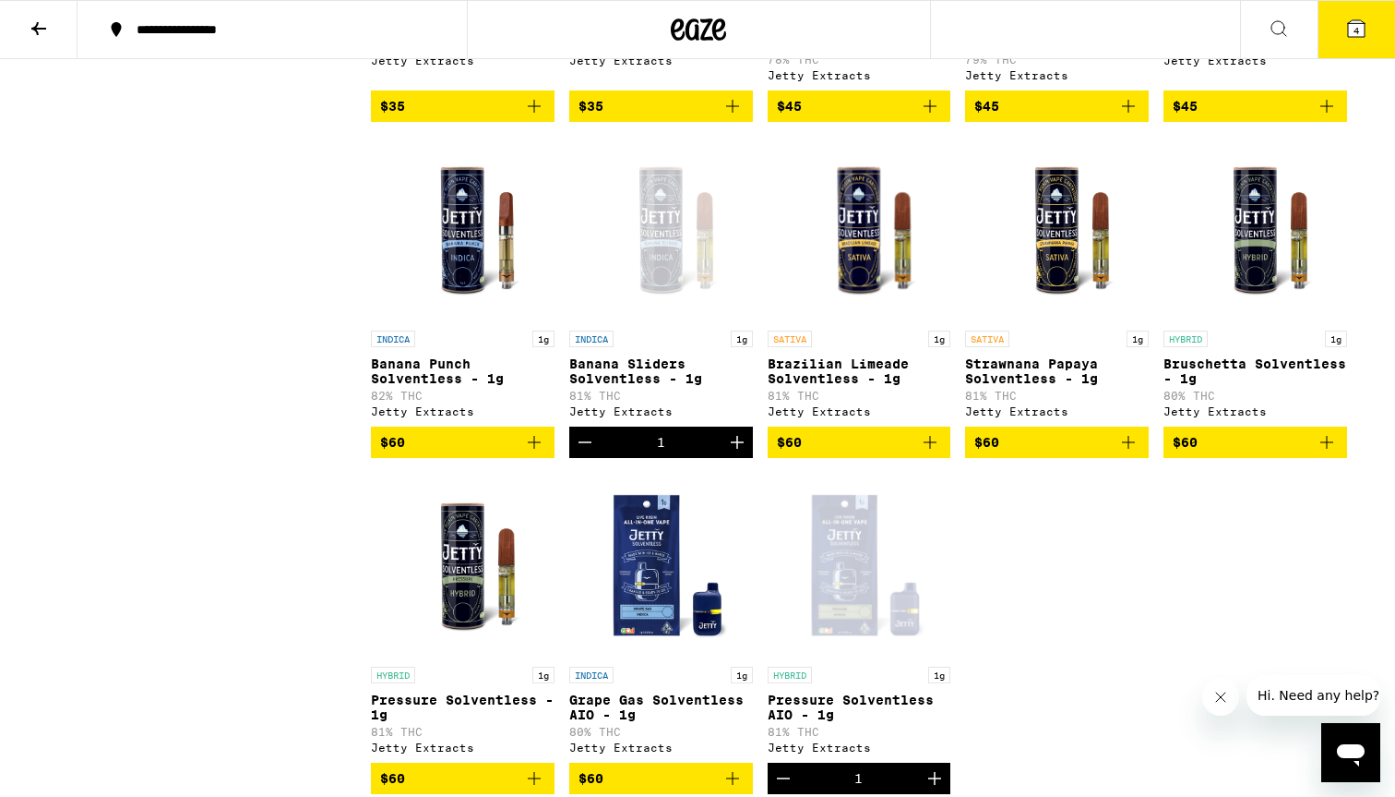
scroll to position [1097, 0]
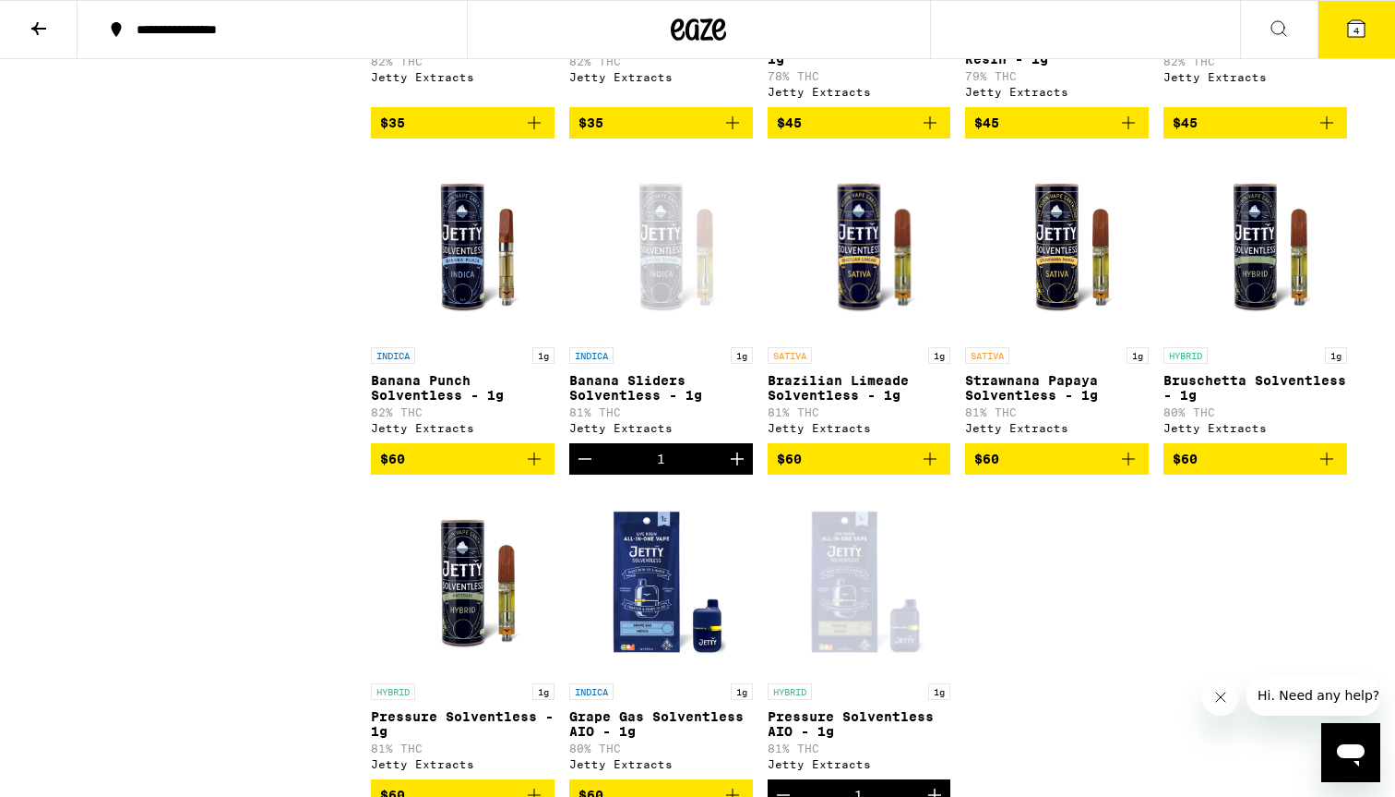
click at [42, 27] on icon at bounding box center [38, 28] width 15 height 13
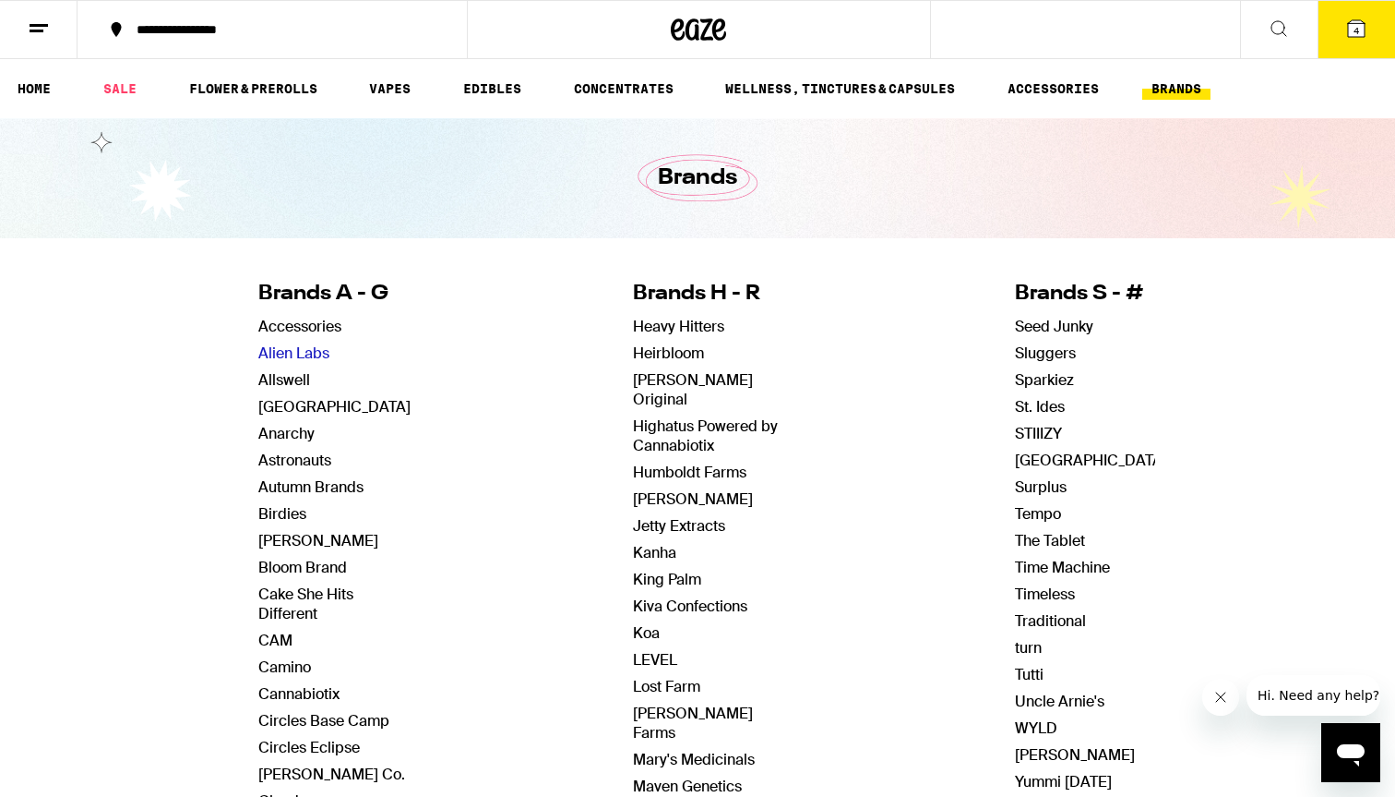
click at [300, 357] on link "Alien Labs" at bounding box center [293, 352] width 71 height 19
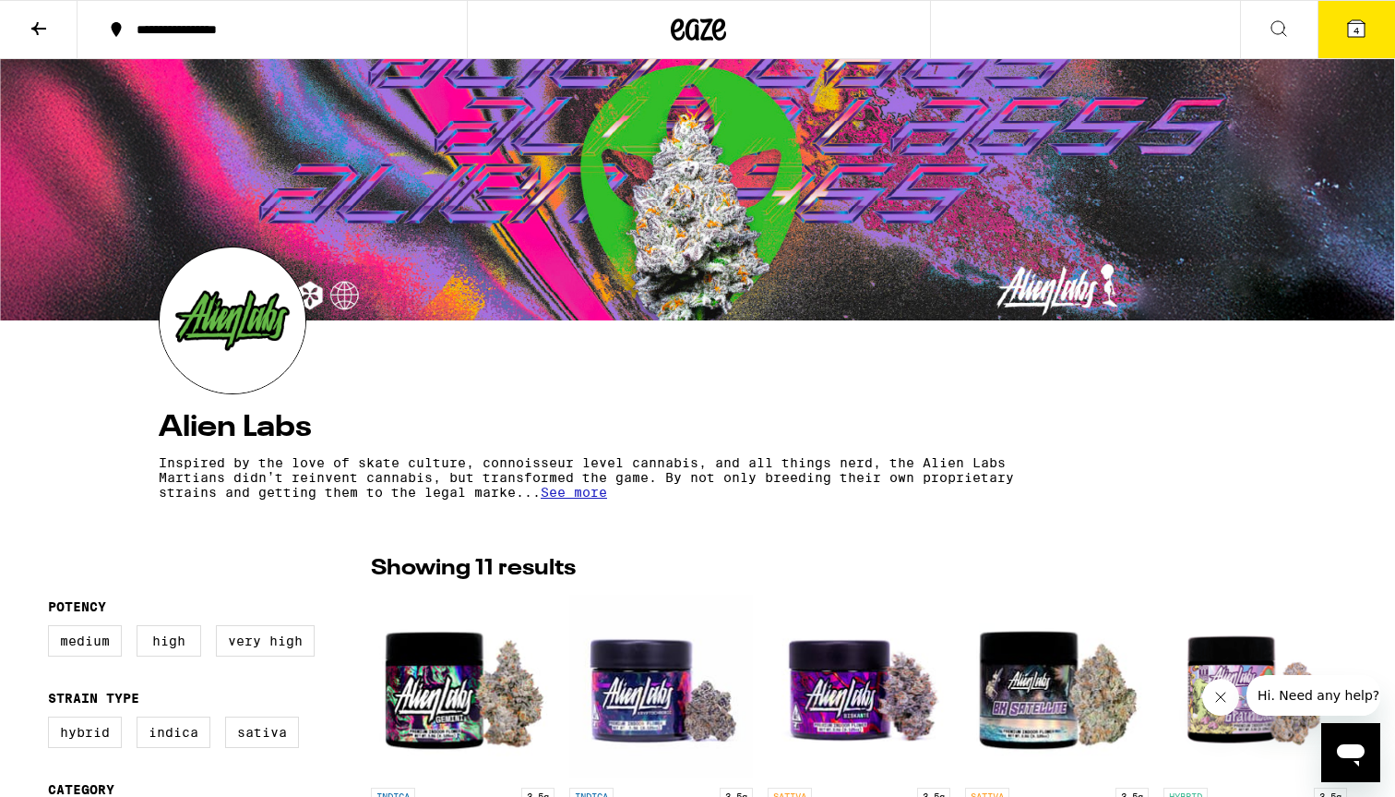
click at [36, 30] on icon at bounding box center [38, 28] width 15 height 13
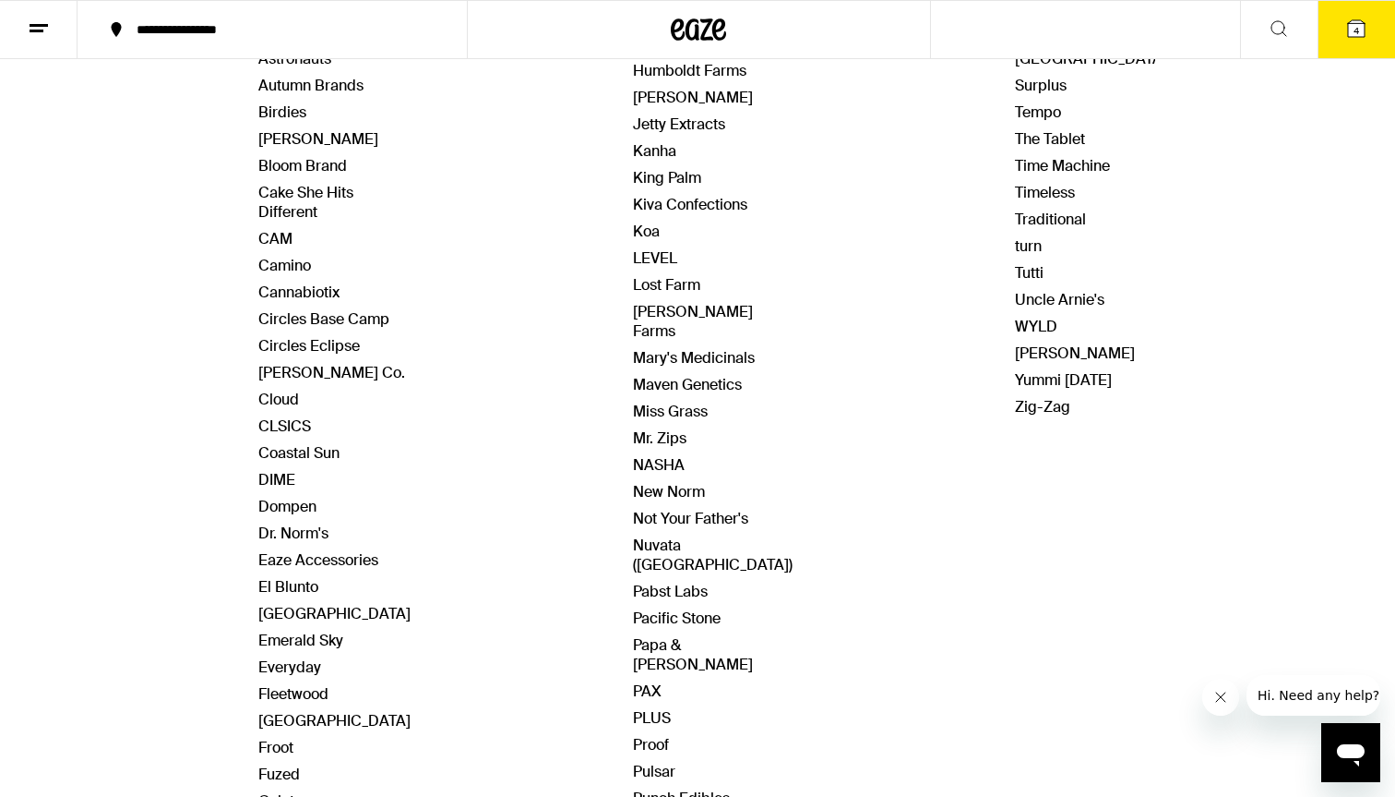
scroll to position [629, 0]
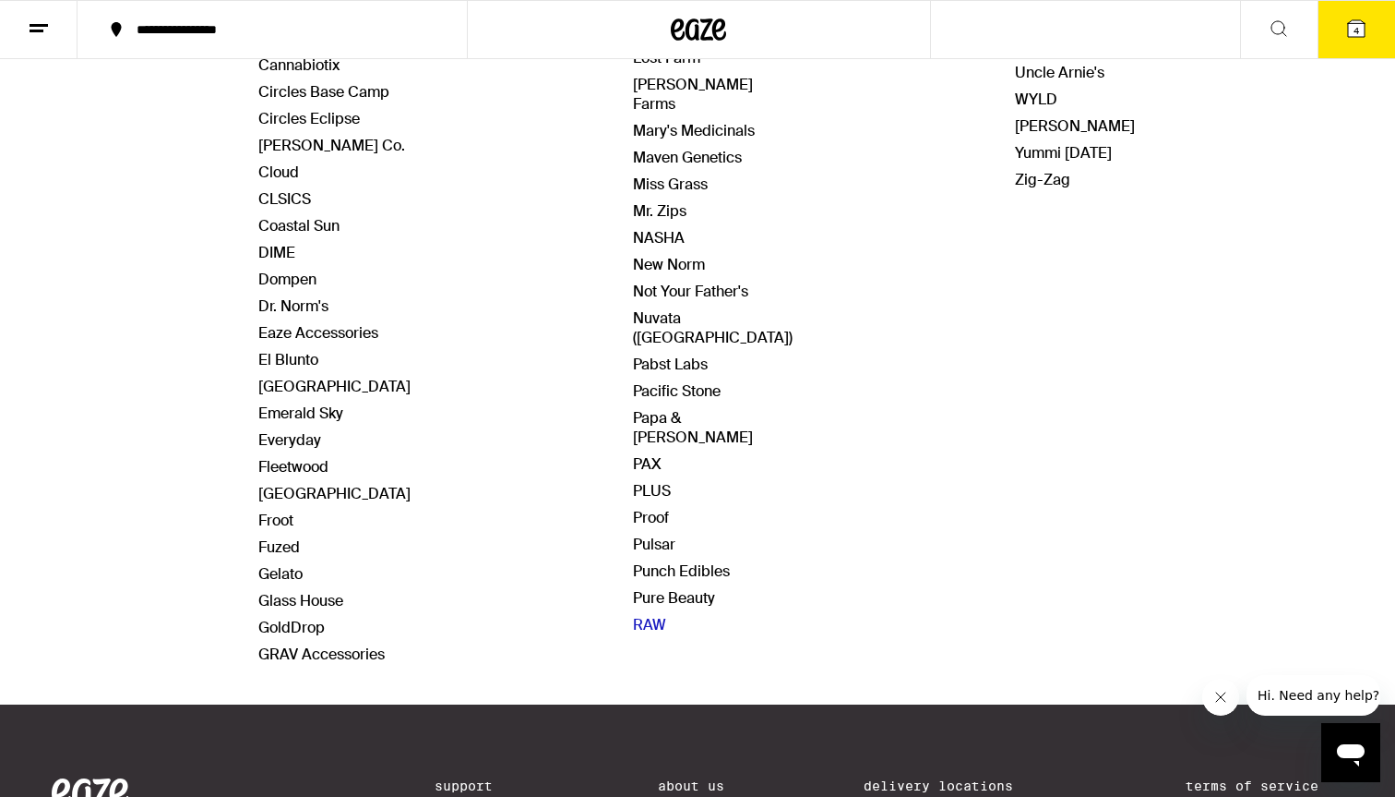
click at [652, 615] on link "RAW" at bounding box center [649, 624] width 33 height 19
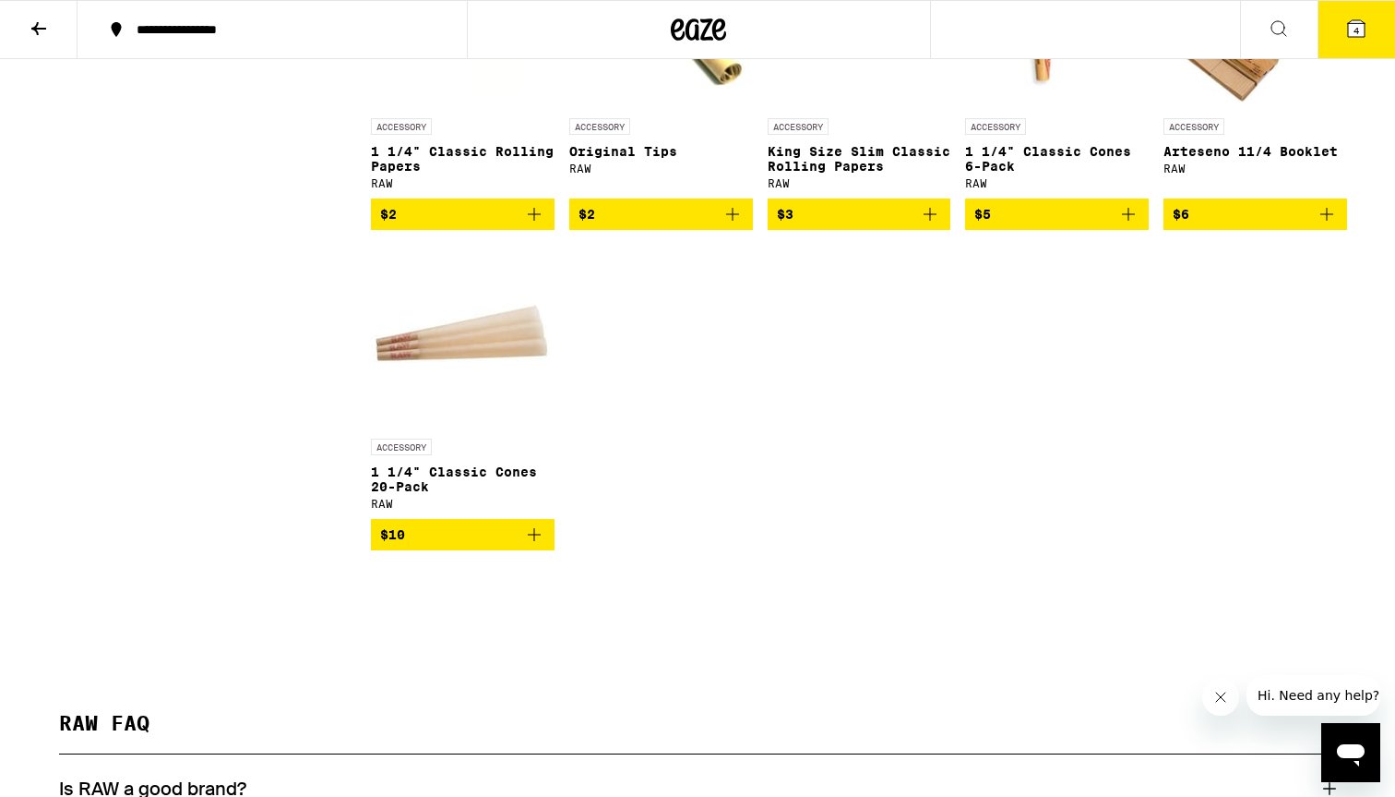
scroll to position [670, 0]
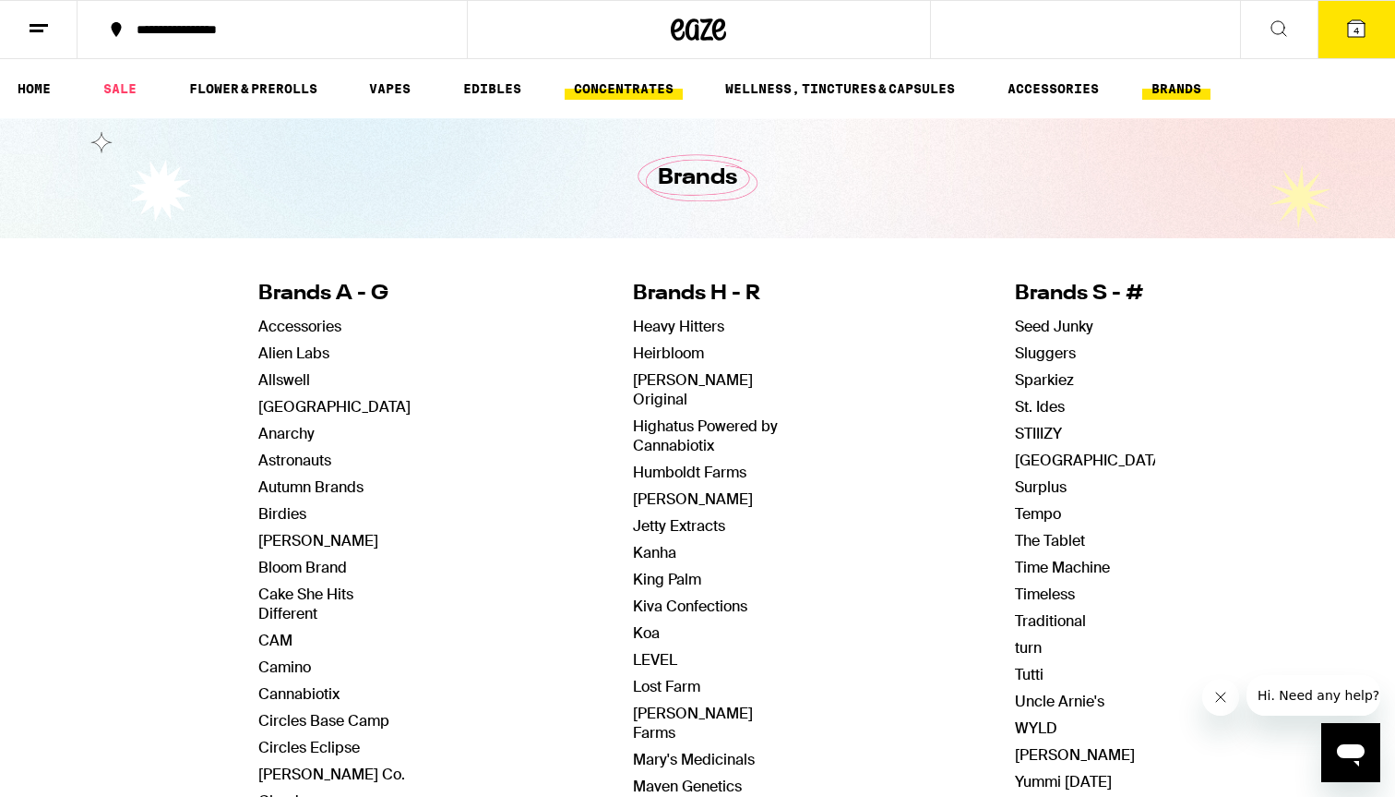
click at [573, 94] on link "CONCENTRATES" at bounding box center [624, 89] width 118 height 22
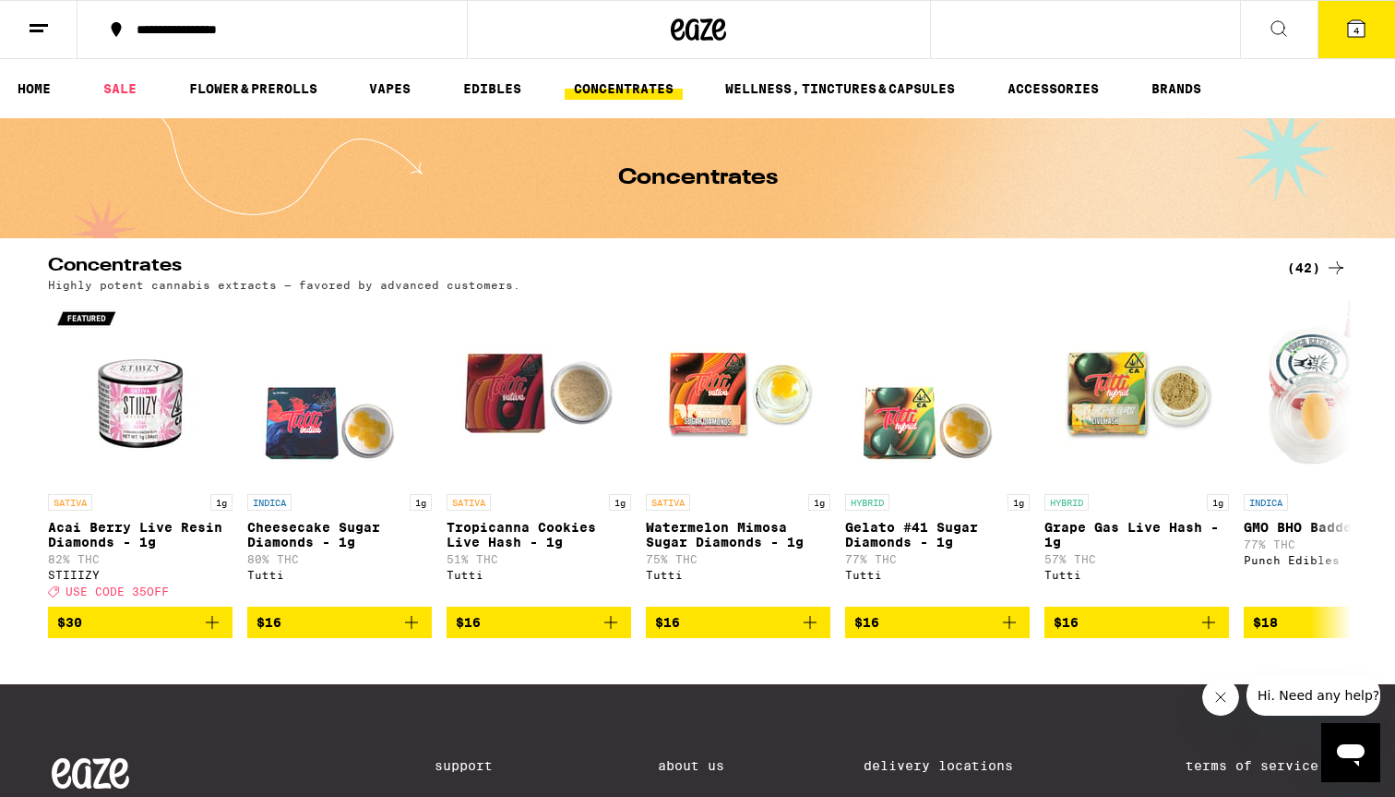
click at [1284, 25] on icon at bounding box center [1279, 29] width 22 height 22
